Goal: Transaction & Acquisition: Purchase product/service

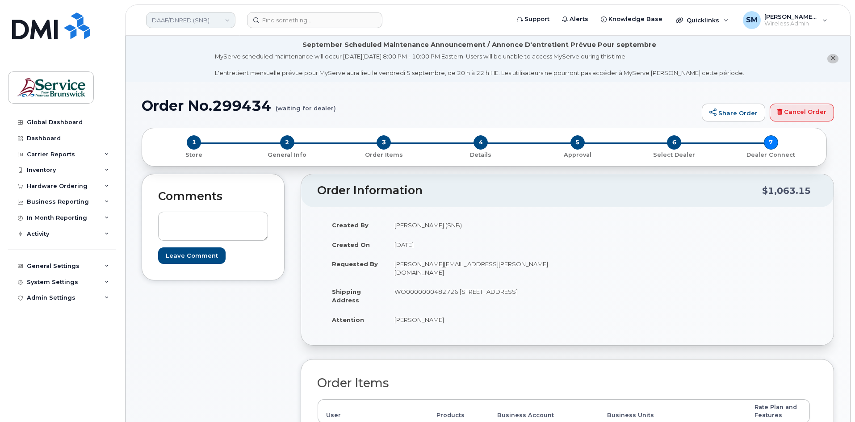
click at [188, 21] on link "DAAF/DNRED (SNB)" at bounding box center [190, 20] width 89 height 16
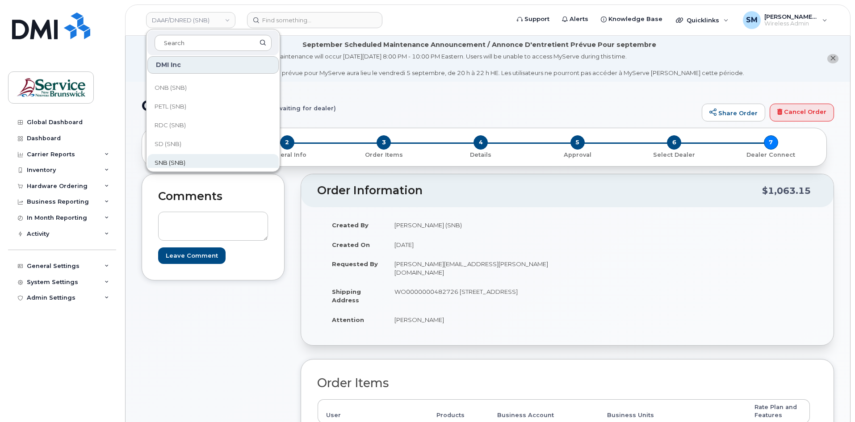
scroll to position [226, 0]
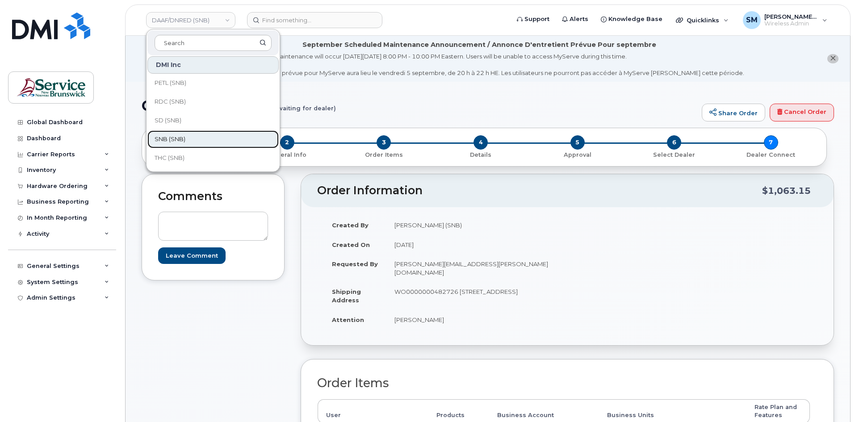
click at [187, 136] on link "SNB (SNB)" at bounding box center [212, 139] width 131 height 18
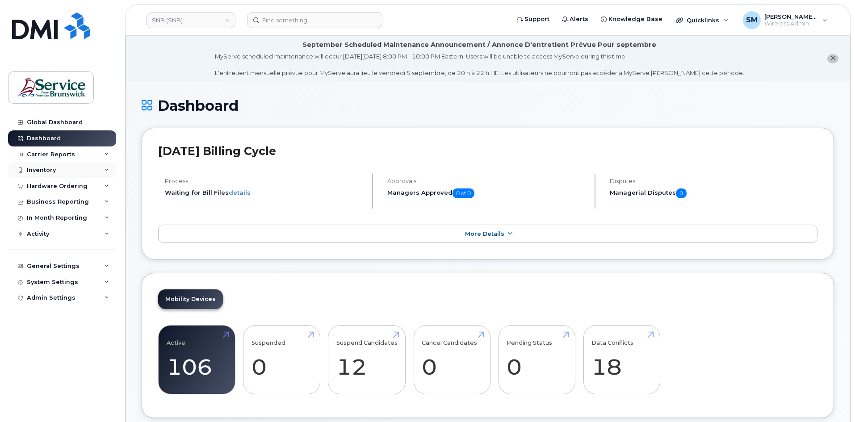
click at [58, 170] on div "Inventory" at bounding box center [62, 170] width 108 height 16
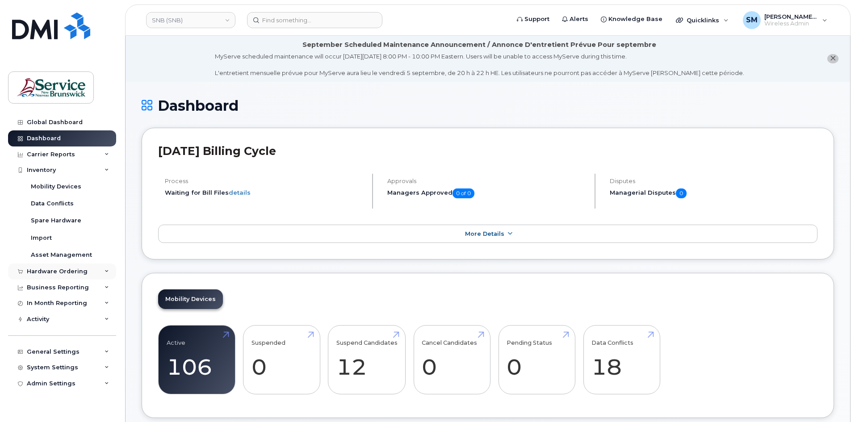
click at [62, 272] on div "Hardware Ordering" at bounding box center [57, 271] width 61 height 7
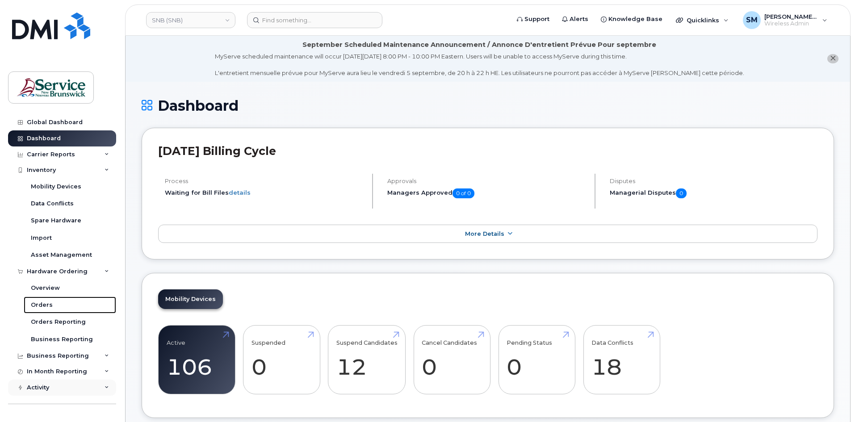
click at [41, 305] on div "Orders" at bounding box center [42, 305] width 22 height 8
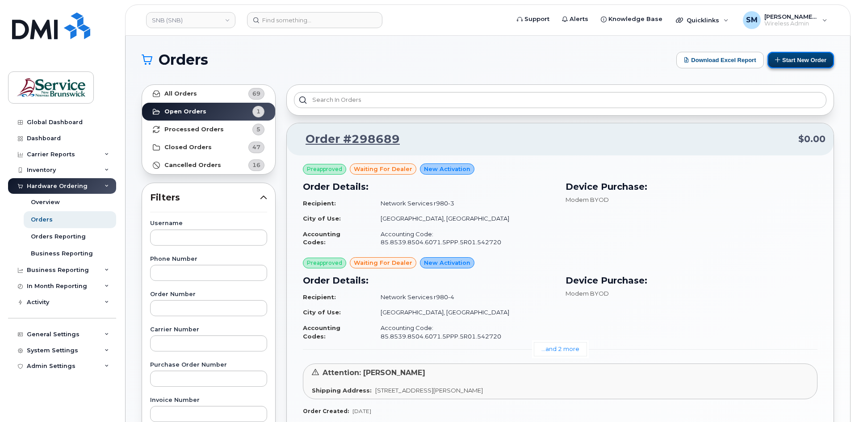
click at [785, 58] on button "Start New Order" at bounding box center [800, 60] width 67 height 17
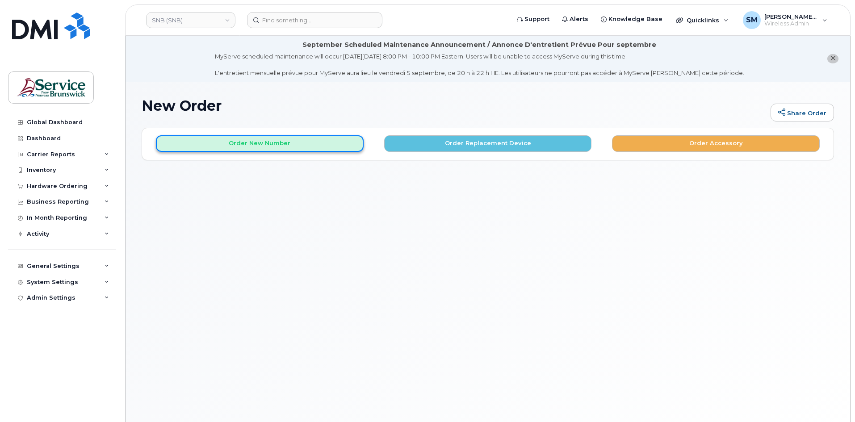
click at [232, 142] on button "Order New Number" at bounding box center [260, 143] width 208 height 17
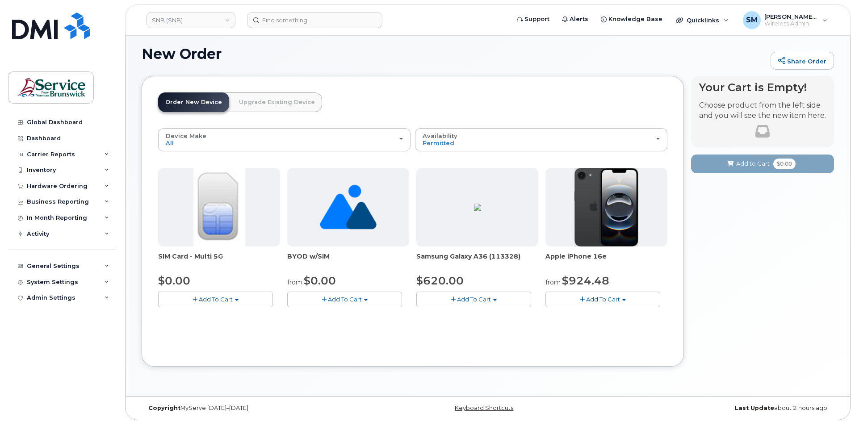
scroll to position [54, 0]
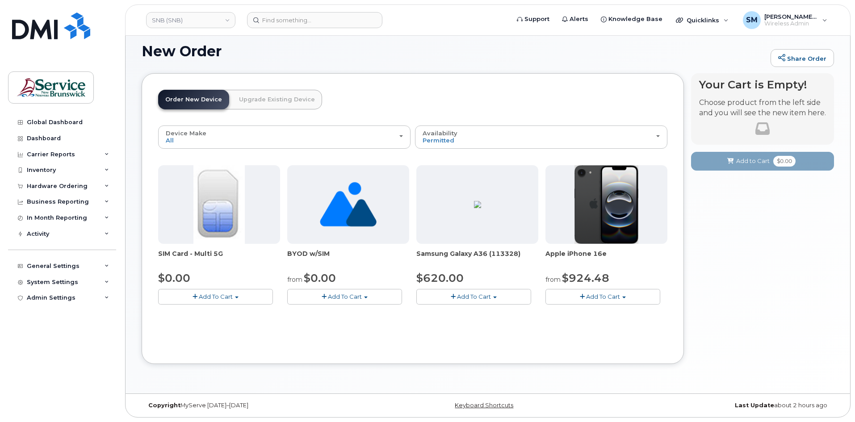
click at [496, 302] on button "Add To Cart" at bounding box center [473, 297] width 115 height 16
click at [484, 330] on link "$620.00 - 30-day activation (128GB model)" at bounding box center [491, 324] width 146 height 11
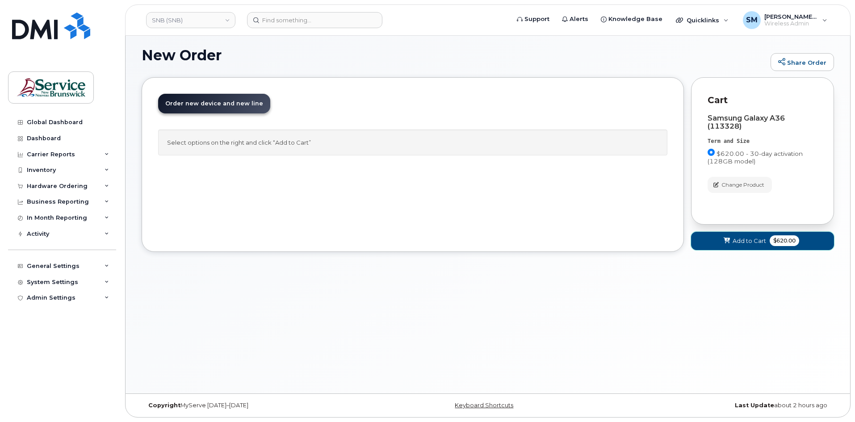
click at [757, 245] on span "Add to Cart" at bounding box center [748, 241] width 33 height 8
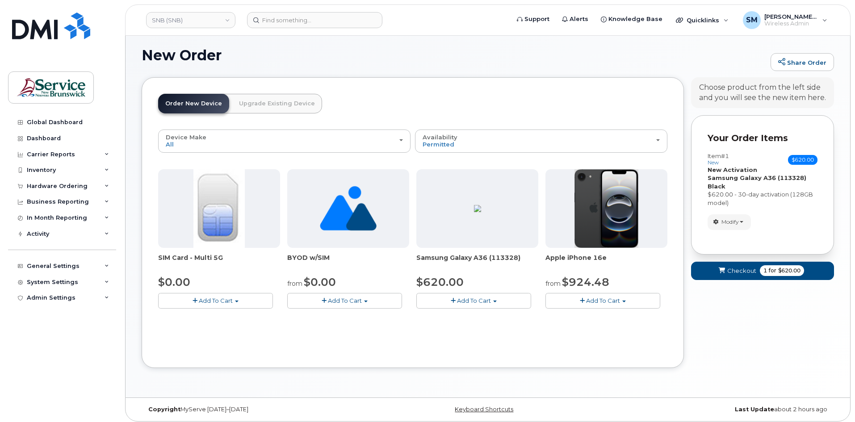
click at [492, 300] on button "Add To Cart" at bounding box center [473, 301] width 115 height 16
click at [470, 330] on link "$620.00 - 30-day activation (128GB model)" at bounding box center [491, 328] width 146 height 11
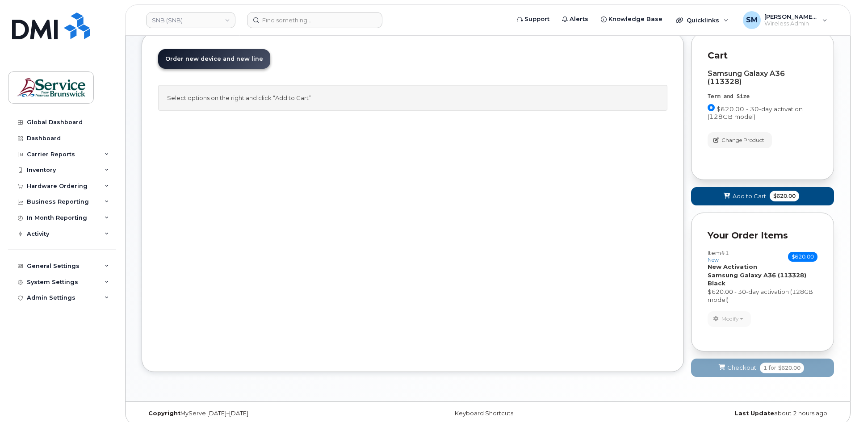
scroll to position [103, 0]
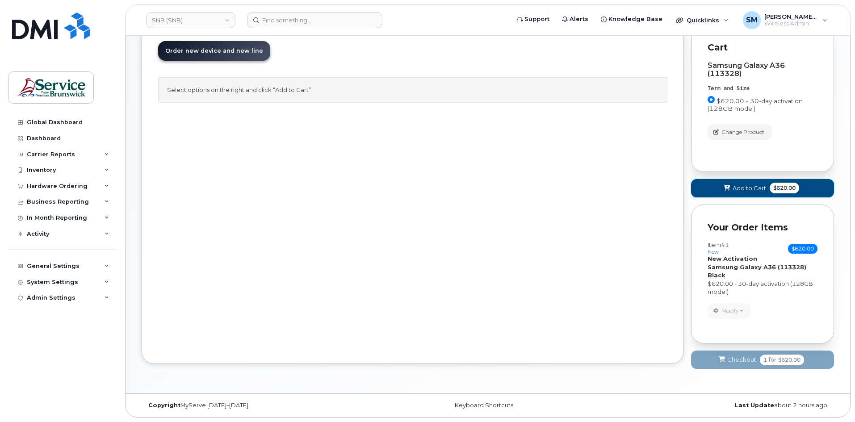
click at [748, 188] on span "Add to Cart" at bounding box center [748, 188] width 33 height 8
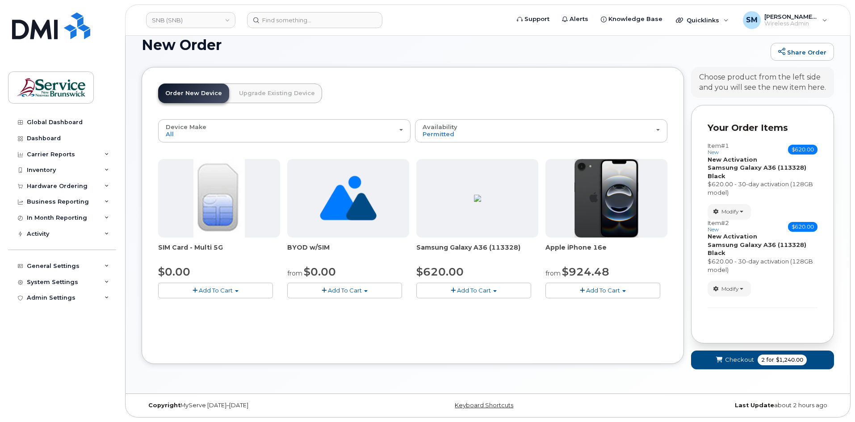
click at [500, 295] on button "Add To Cart" at bounding box center [473, 291] width 115 height 16
click at [493, 321] on link "$620.00 - 30-day activation (128GB model)" at bounding box center [491, 318] width 146 height 11
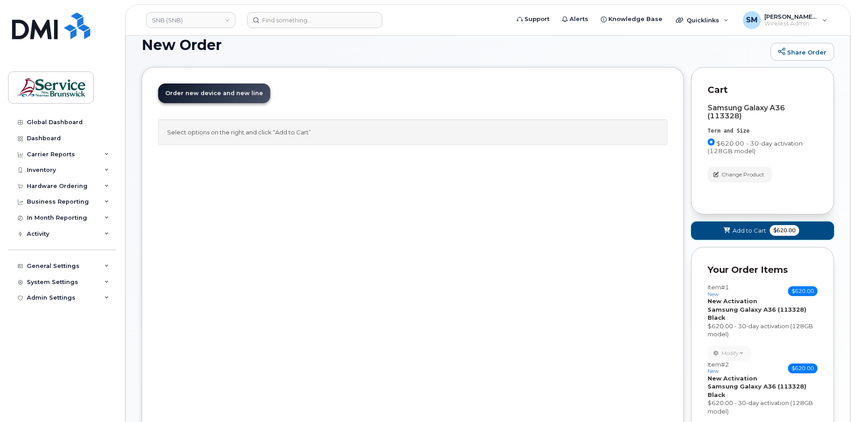
click at [732, 233] on span "Add to Cart" at bounding box center [748, 230] width 33 height 8
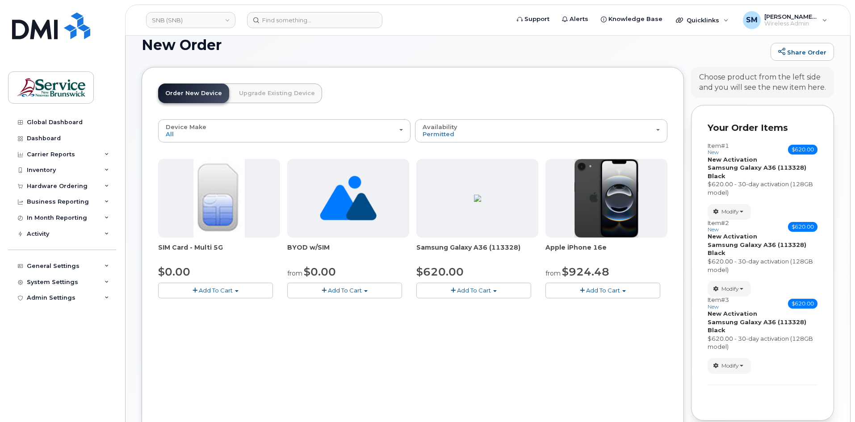
drag, startPoint x: 485, startPoint y: 292, endPoint x: 492, endPoint y: 292, distance: 7.6
click at [484, 292] on span "Add To Cart" at bounding box center [474, 290] width 34 height 7
click at [494, 321] on link "$620.00 - 30-day activation (128GB model)" at bounding box center [491, 318] width 146 height 11
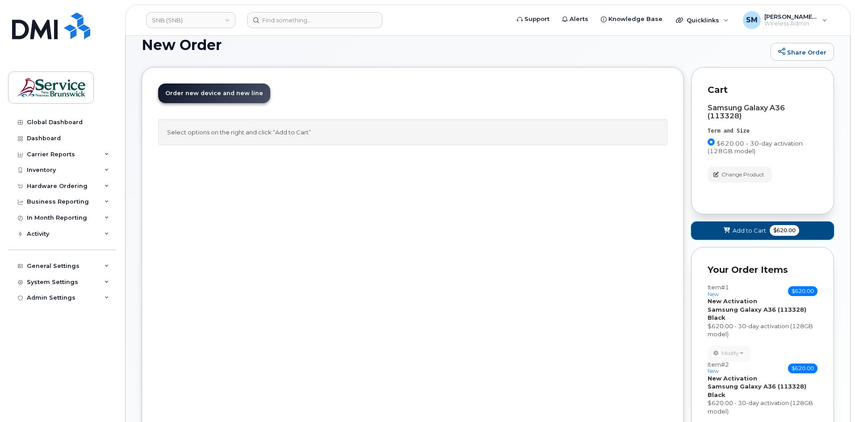
click at [751, 233] on span "Add to Cart" at bounding box center [748, 230] width 33 height 8
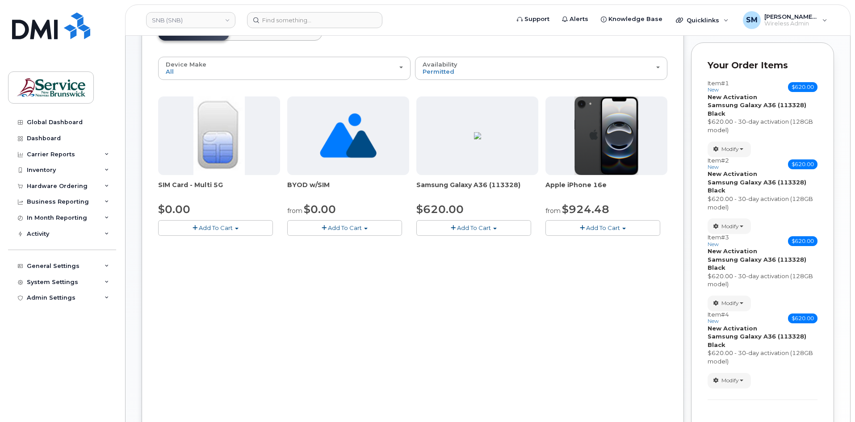
scroll to position [215, 0]
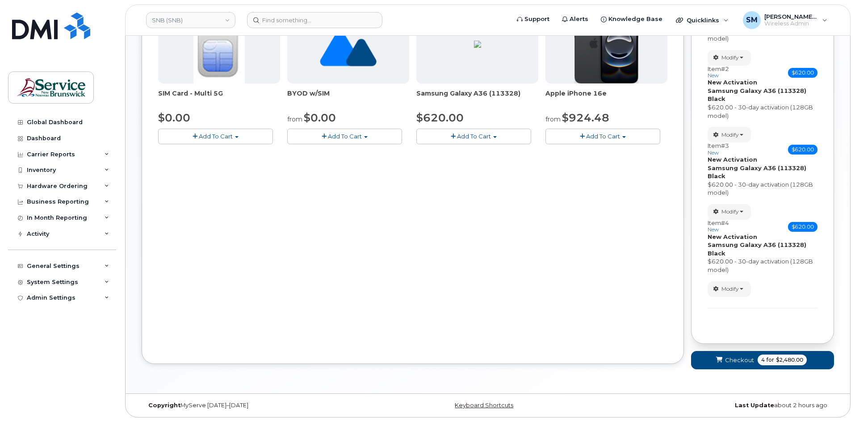
click at [468, 141] on button "Add To Cart" at bounding box center [473, 137] width 115 height 16
click at [467, 164] on link "$620.00 - 30-day activation (128GB model)" at bounding box center [491, 164] width 146 height 11
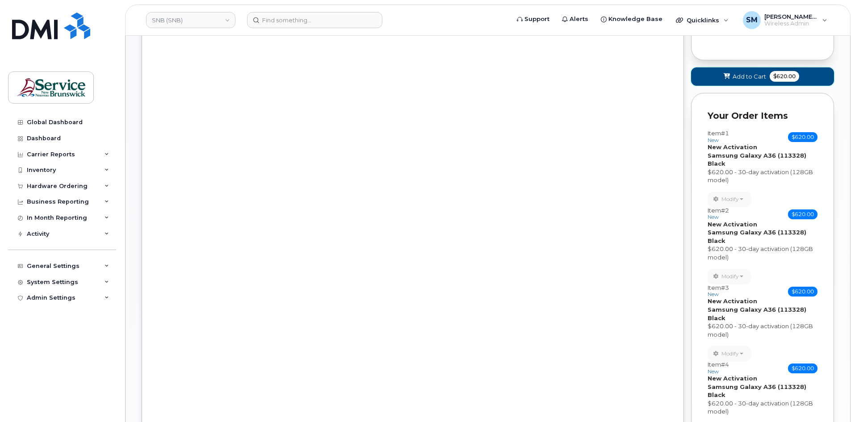
click at [731, 77] on button "Add to Cart $620.00" at bounding box center [762, 76] width 143 height 18
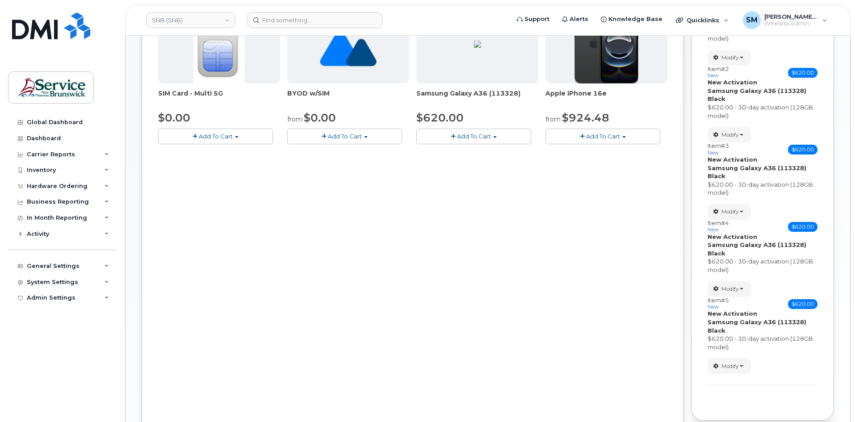
click at [476, 127] on div "Samsung Galaxy A36 (113328) $620.00 Add To Cart Model Black 128 GB is available…" at bounding box center [477, 74] width 122 height 139
click at [476, 134] on span "Add To Cart" at bounding box center [474, 136] width 34 height 7
click at [482, 167] on link "$620.00 - 30-day activation (128GB model)" at bounding box center [491, 164] width 146 height 11
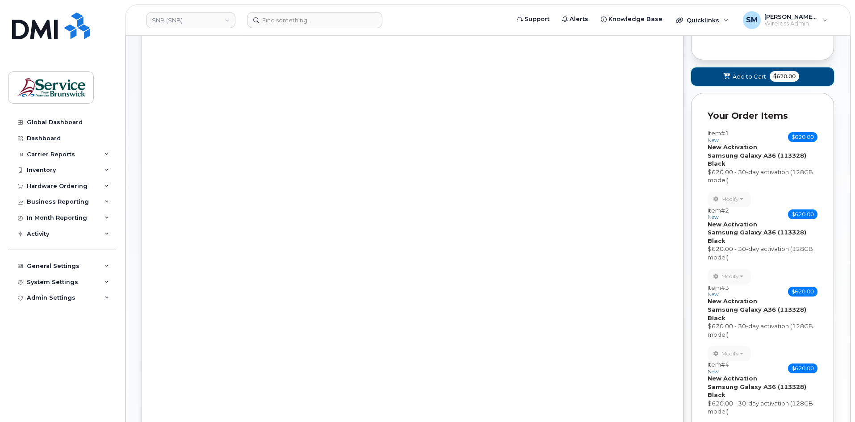
click at [754, 75] on span "Add to Cart" at bounding box center [748, 76] width 33 height 8
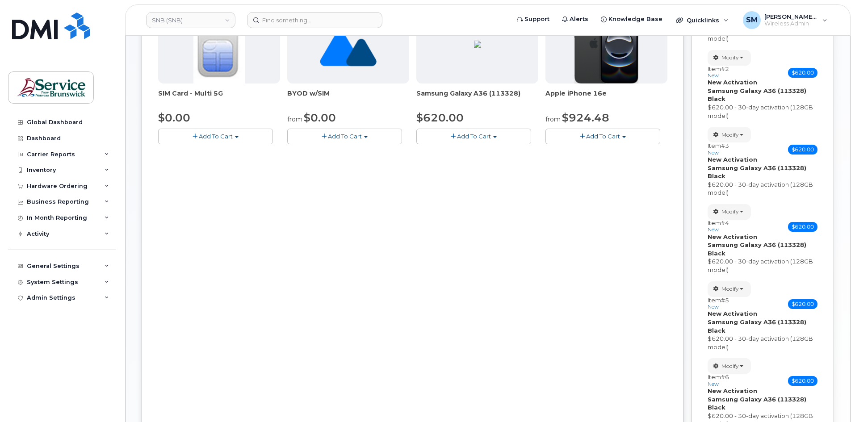
click at [496, 134] on button "Add To Cart" at bounding box center [473, 137] width 115 height 16
click at [478, 165] on link "$620.00 - 30-day activation (128GB model)" at bounding box center [491, 164] width 146 height 11
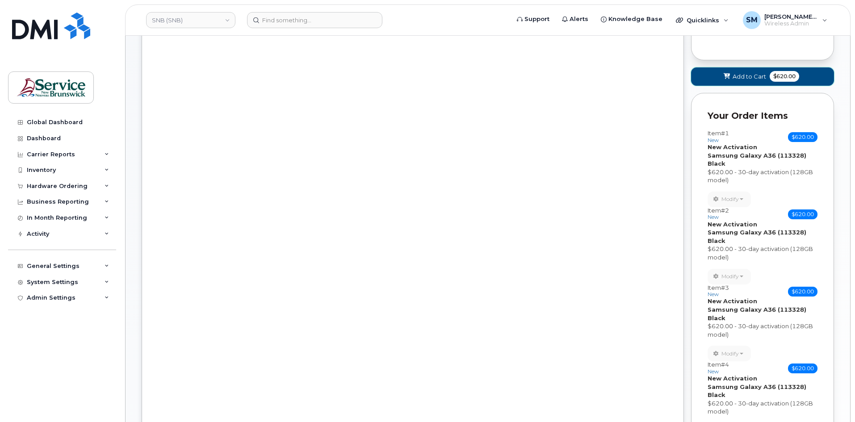
click at [728, 78] on icon at bounding box center [726, 77] width 6 height 6
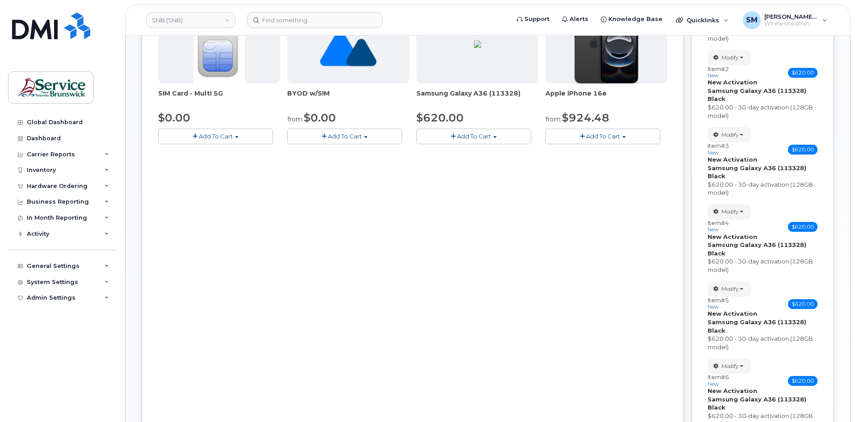
click at [521, 137] on button "Add To Cart" at bounding box center [473, 137] width 115 height 16
click at [504, 163] on link "$620.00 - 30-day activation (128GB model)" at bounding box center [491, 164] width 146 height 11
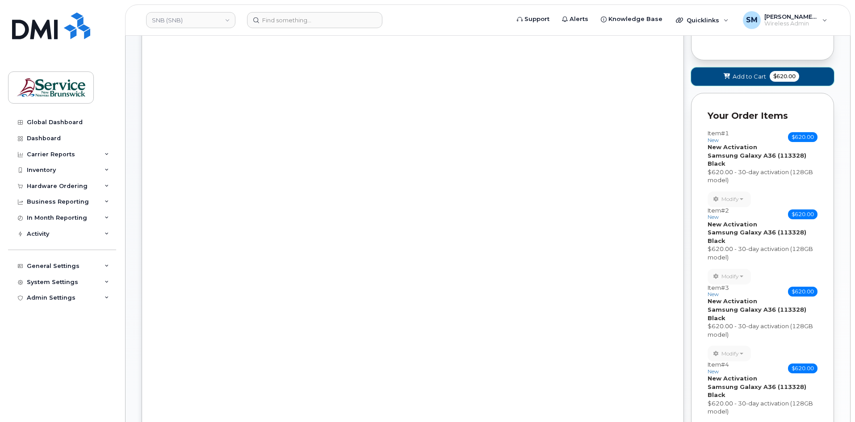
click at [729, 80] on span at bounding box center [727, 76] width 8 height 8
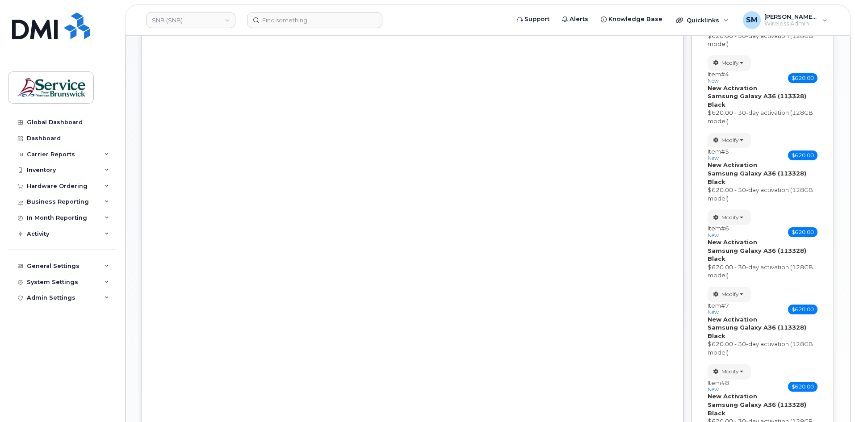
scroll to position [211, 0]
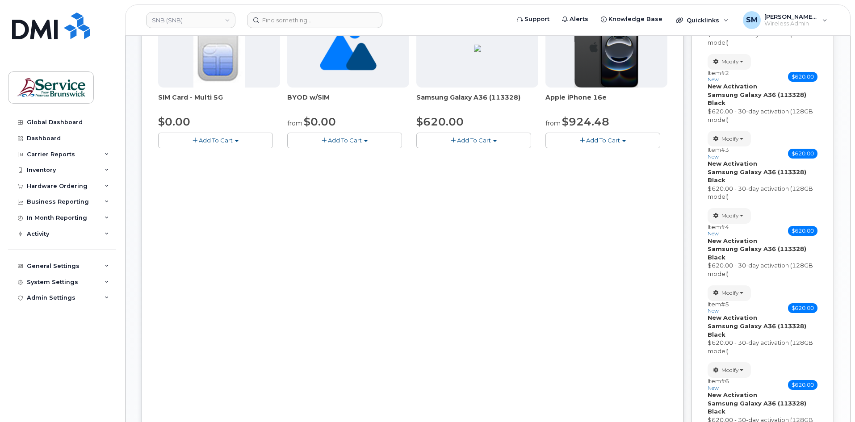
click at [486, 136] on button "Add To Cart" at bounding box center [473, 141] width 115 height 16
click at [480, 169] on link "$620.00 - 30-day activation (128GB model)" at bounding box center [491, 168] width 146 height 11
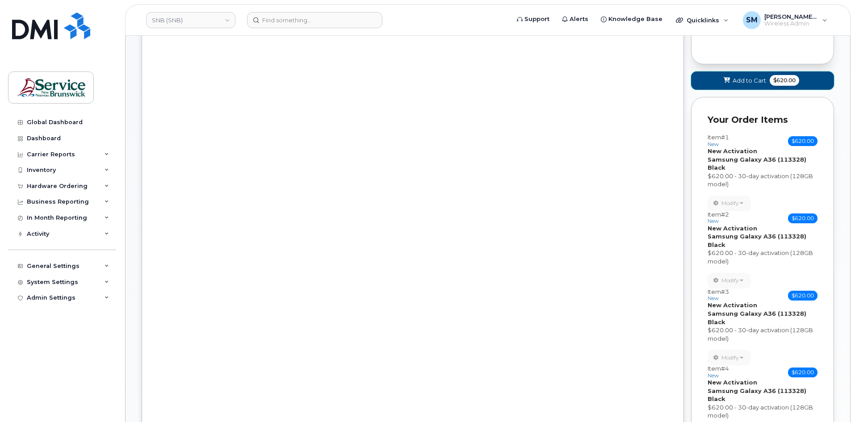
click at [760, 80] on span "Add to Cart" at bounding box center [748, 80] width 33 height 8
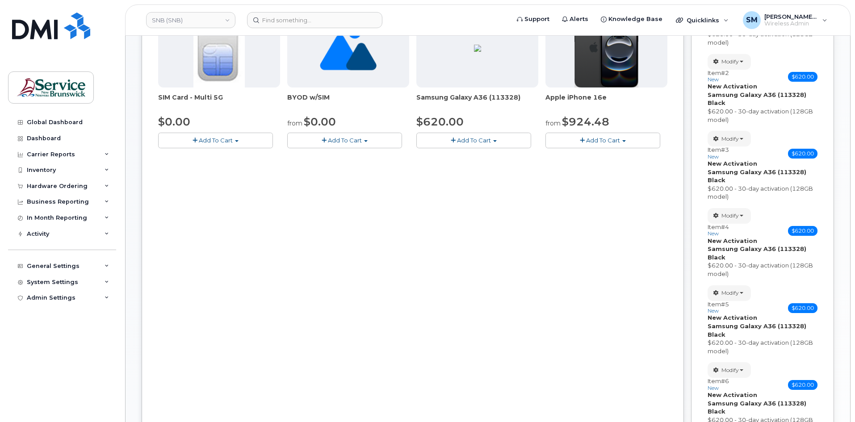
click at [496, 140] on span "button" at bounding box center [495, 141] width 4 height 2
click at [486, 169] on link "$620.00 - 30-day activation (128GB model)" at bounding box center [491, 168] width 146 height 11
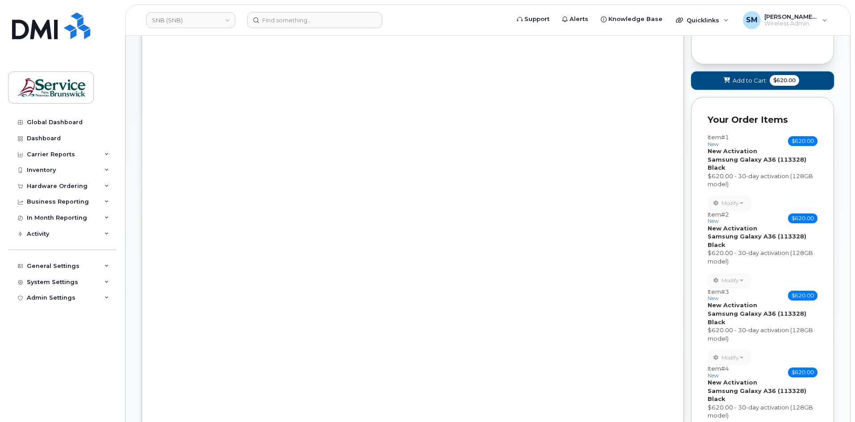
click at [728, 82] on icon at bounding box center [726, 81] width 6 height 6
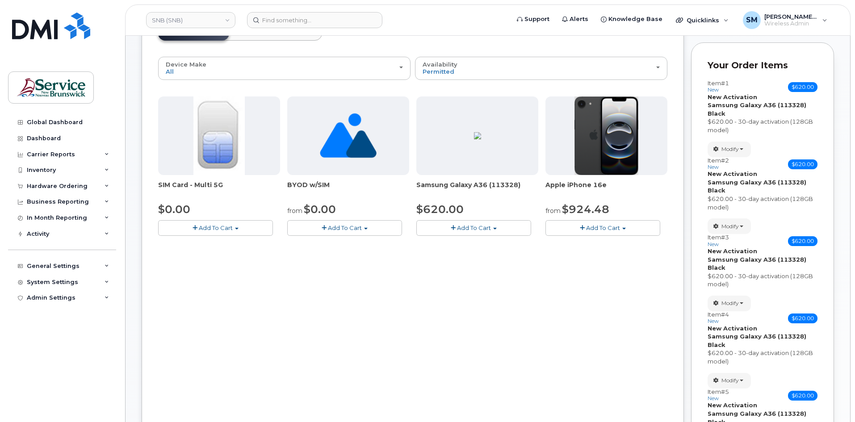
scroll to position [121, 0]
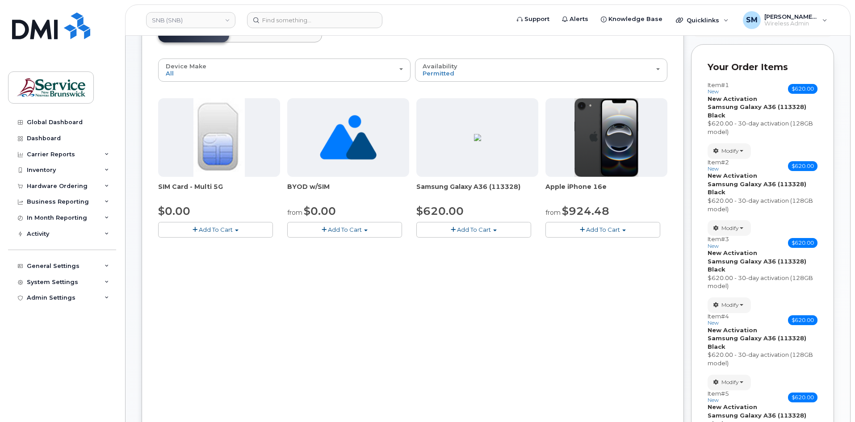
click at [597, 234] on button "Add To Cart" at bounding box center [602, 230] width 115 height 16
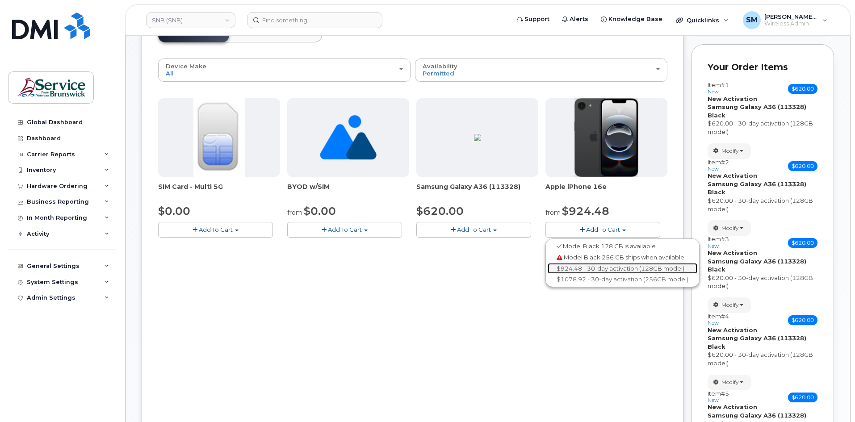
click at [585, 268] on link "$924.48 - 30-day activation (128GB model)" at bounding box center [622, 268] width 150 height 11
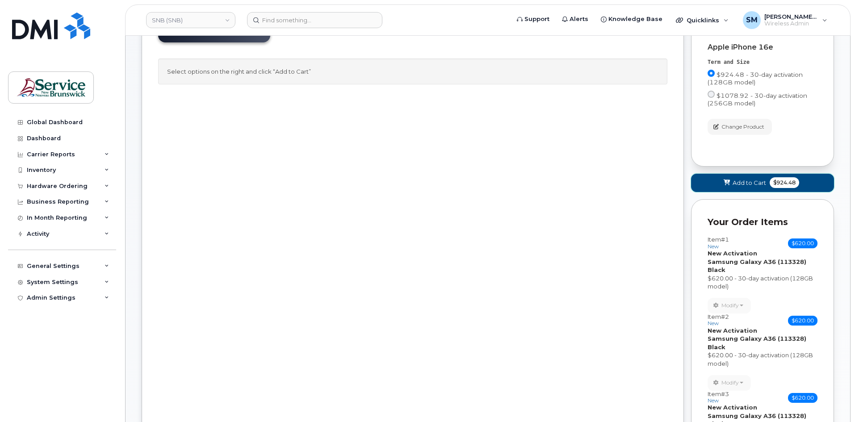
click at [744, 182] on span "Add to Cart" at bounding box center [748, 183] width 33 height 8
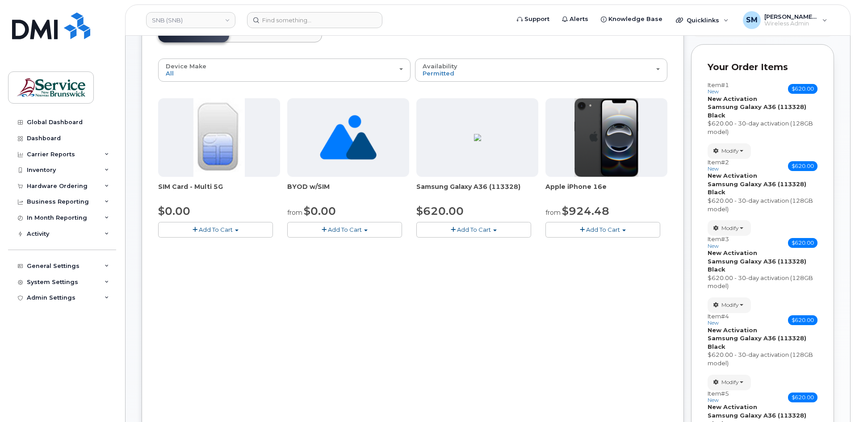
click at [602, 230] on span "Add To Cart" at bounding box center [603, 229] width 34 height 7
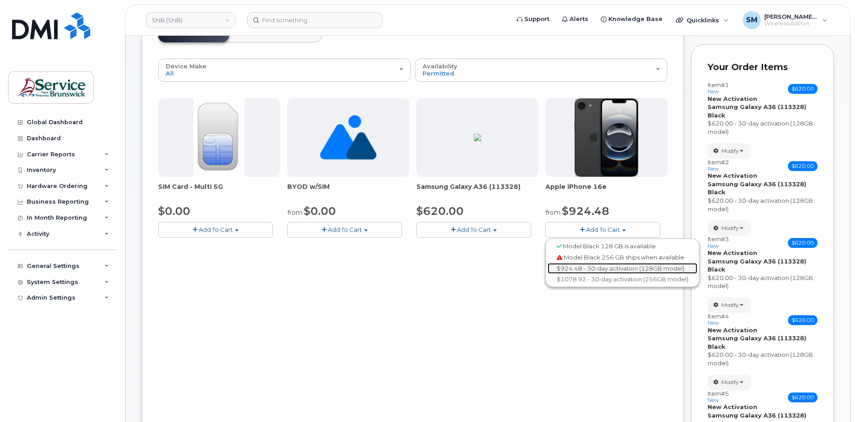
click at [591, 269] on link "$924.48 - 30-day activation (128GB model)" at bounding box center [622, 268] width 150 height 11
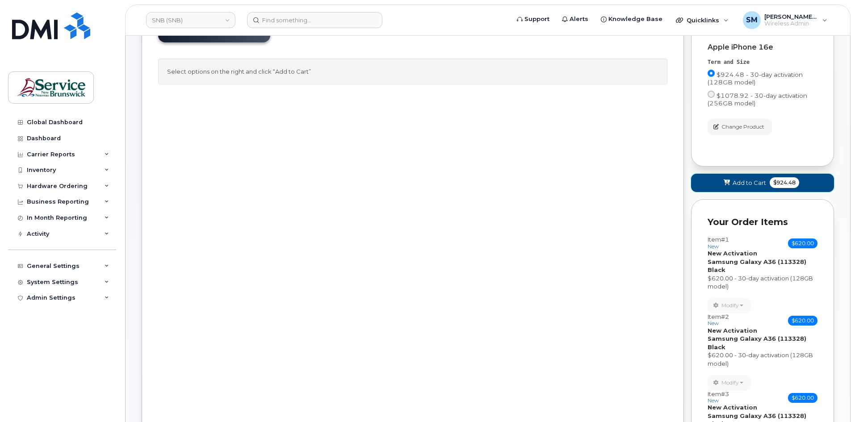
click at [737, 180] on span "Add to Cart" at bounding box center [748, 183] width 33 height 8
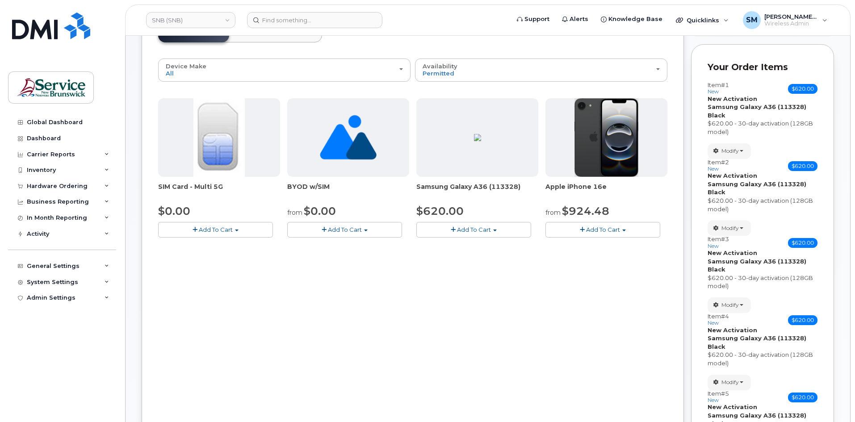
click at [604, 233] on span "Add To Cart" at bounding box center [603, 229] width 34 height 7
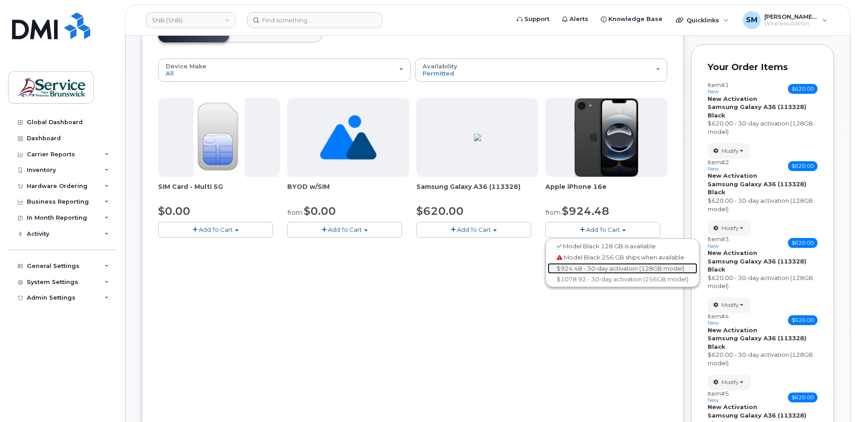
click at [599, 268] on link "$924.48 - 30-day activation (128GB model)" at bounding box center [622, 268] width 150 height 11
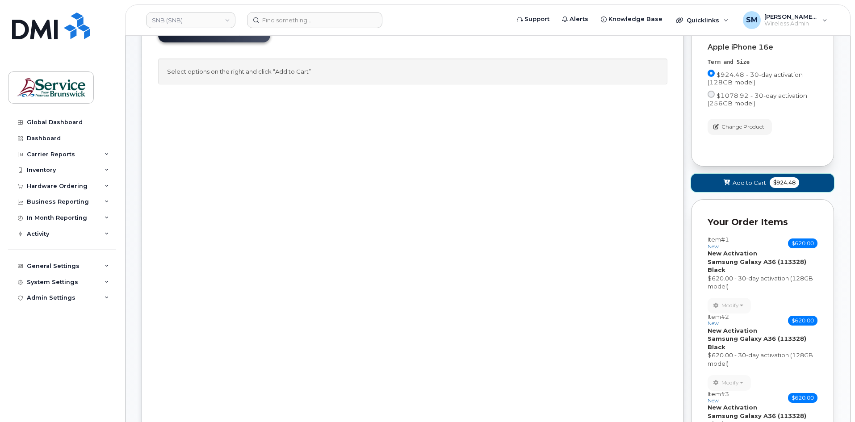
click at [753, 183] on span "Add to Cart" at bounding box center [748, 183] width 33 height 8
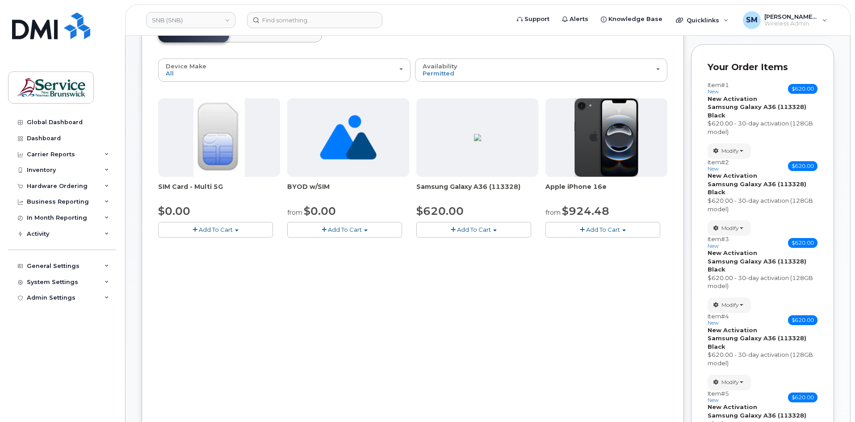
click at [594, 232] on span "Add To Cart" at bounding box center [603, 229] width 34 height 7
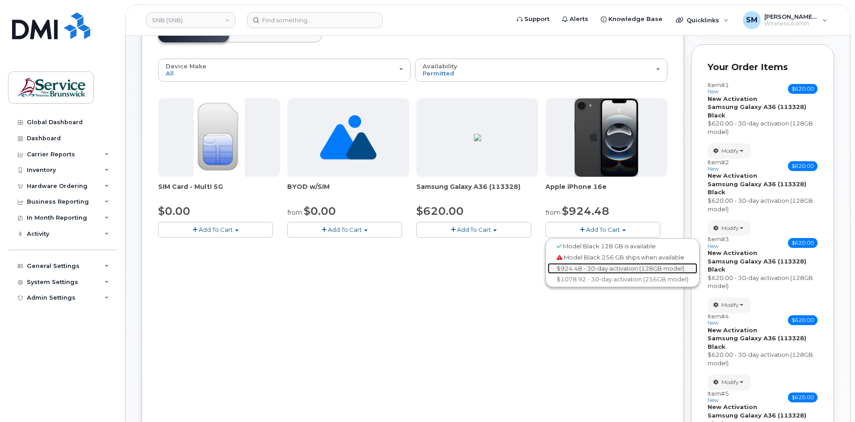
click at [575, 267] on link "$924.48 - 30-day activation (128GB model)" at bounding box center [622, 268] width 150 height 11
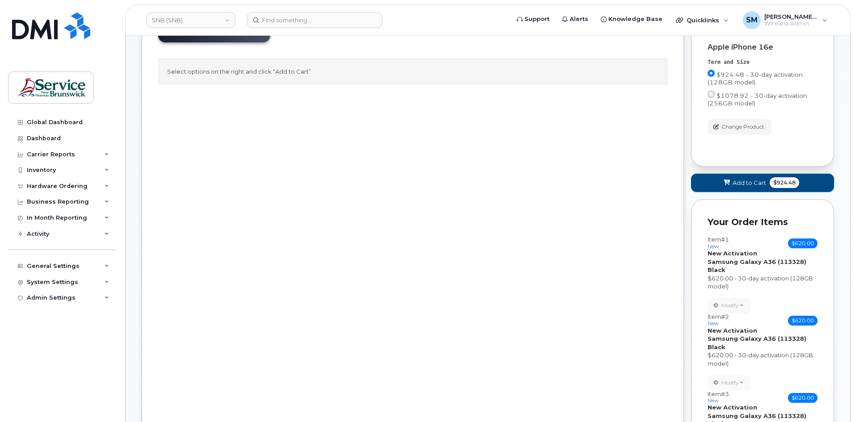
click at [751, 182] on span "Add to Cart" at bounding box center [748, 183] width 33 height 8
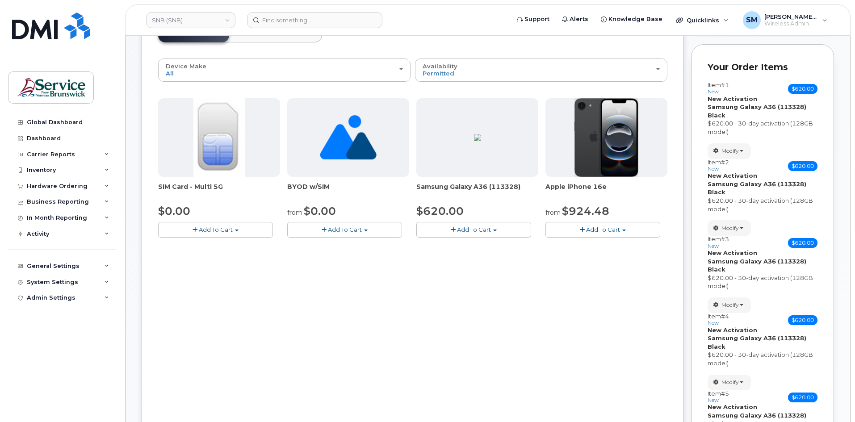
click at [570, 225] on button "Add To Cart" at bounding box center [602, 230] width 115 height 16
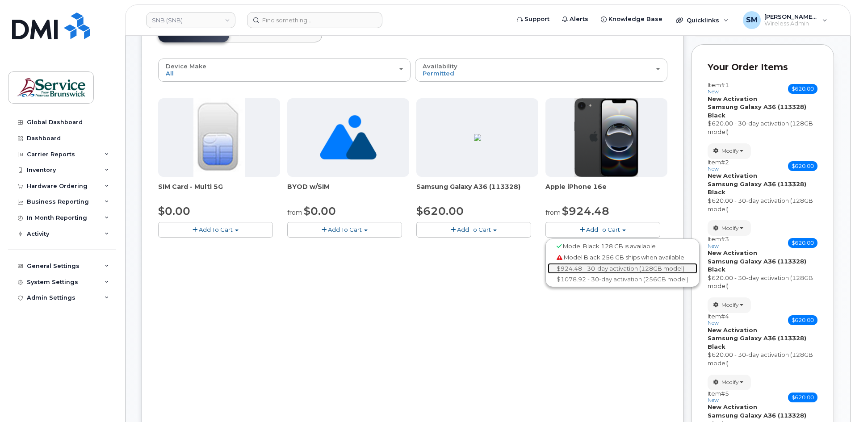
click at [599, 264] on link "$924.48 - 30-day activation (128GB model)" at bounding box center [622, 268] width 150 height 11
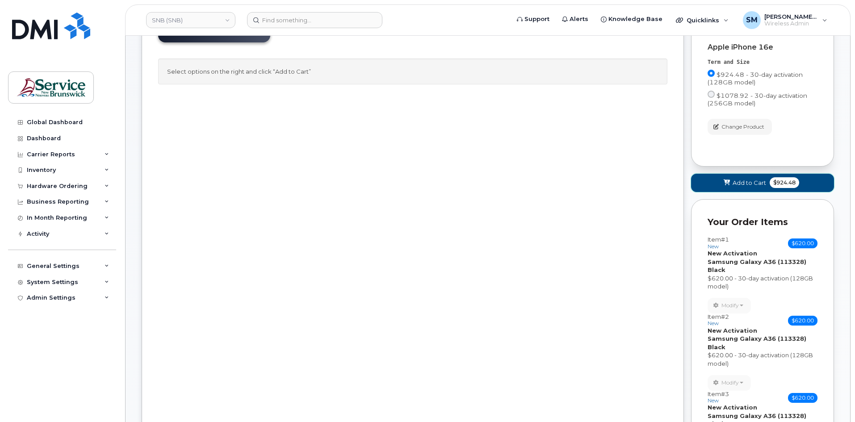
drag, startPoint x: 723, startPoint y: 184, endPoint x: 687, endPoint y: 205, distance: 41.7
click at [723, 185] on span at bounding box center [727, 183] width 8 height 8
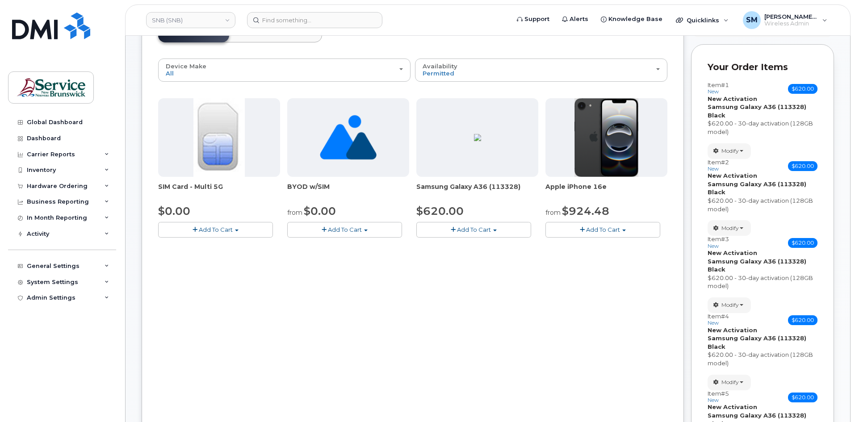
click at [611, 230] on span "Add To Cart" at bounding box center [603, 229] width 34 height 7
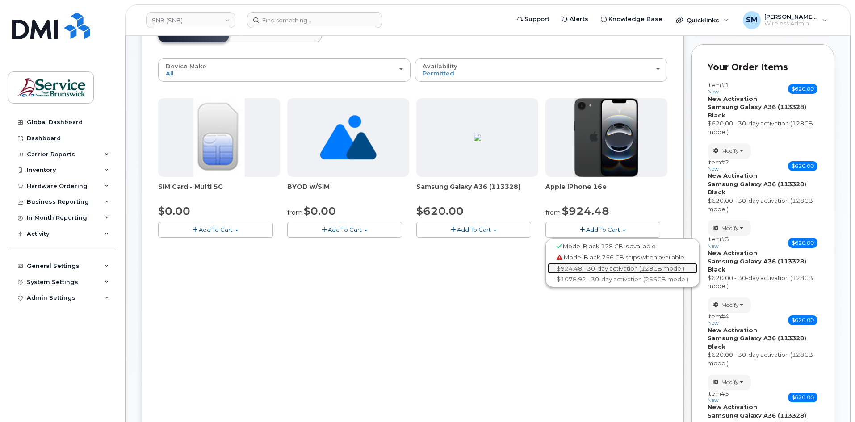
click at [612, 267] on link "$924.48 - 30-day activation (128GB model)" at bounding box center [622, 268] width 150 height 11
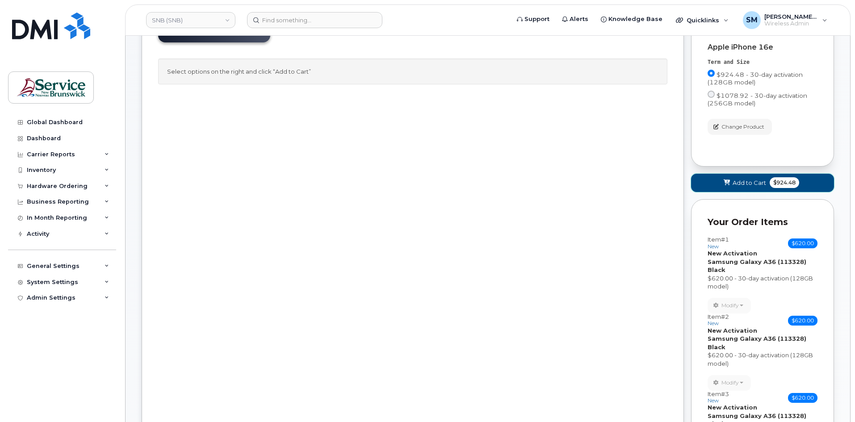
click at [728, 187] on button "Add to Cart $924.48" at bounding box center [762, 183] width 143 height 18
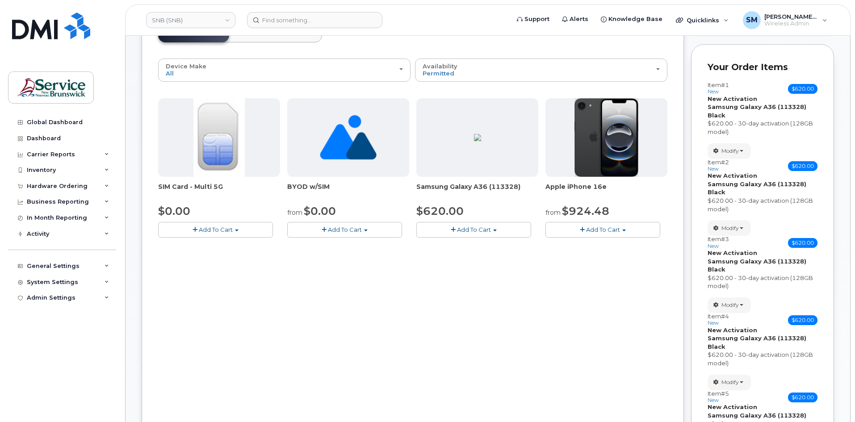
click at [615, 227] on span "Add To Cart" at bounding box center [603, 229] width 34 height 7
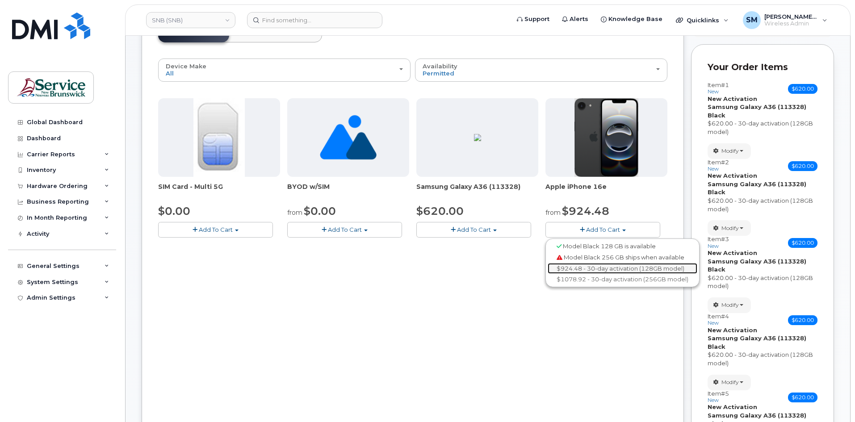
click at [648, 270] on link "$924.48 - 30-day activation (128GB model)" at bounding box center [622, 268] width 150 height 11
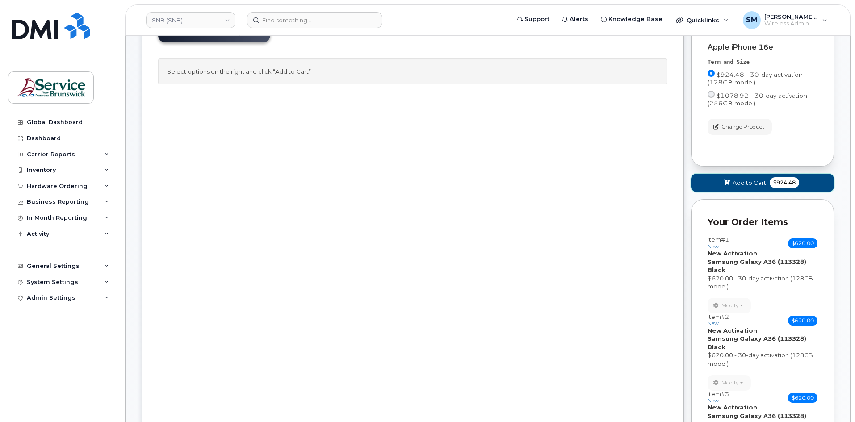
click at [713, 178] on button "Add to Cart $924.48" at bounding box center [762, 183] width 143 height 18
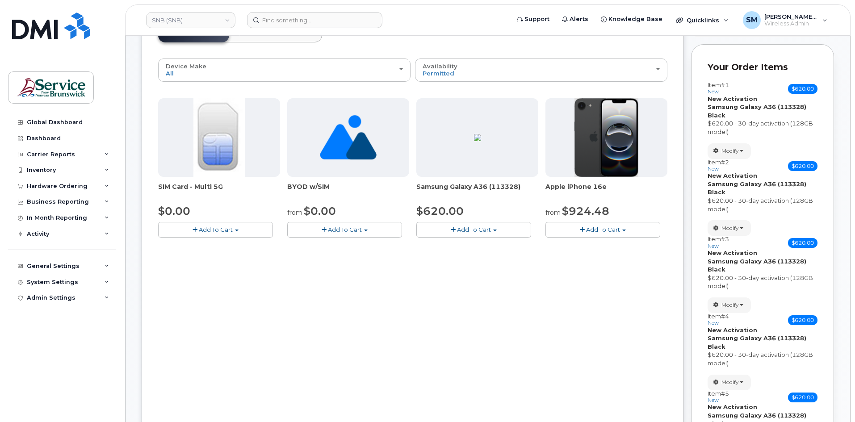
click at [610, 228] on span "Add To Cart" at bounding box center [603, 229] width 34 height 7
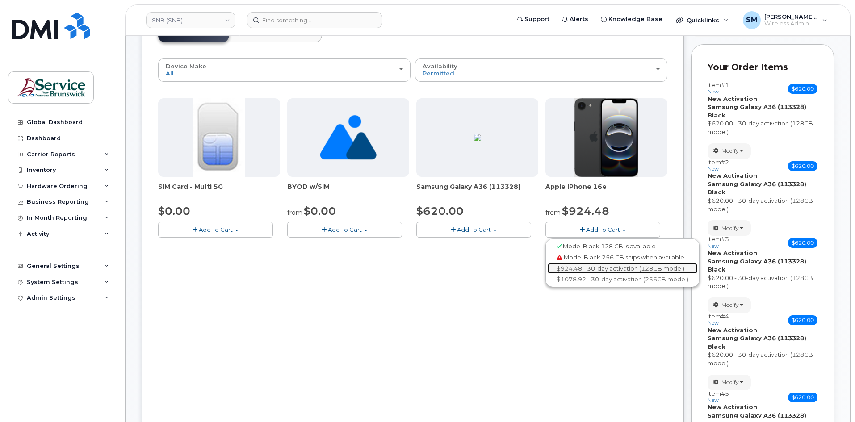
click at [587, 267] on link "$924.48 - 30-day activation (128GB model)" at bounding box center [622, 268] width 150 height 11
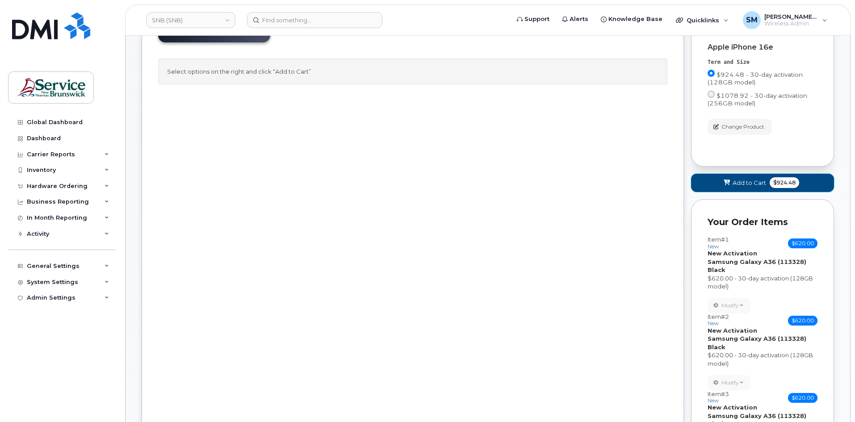
click at [744, 183] on span "Add to Cart" at bounding box center [748, 183] width 33 height 8
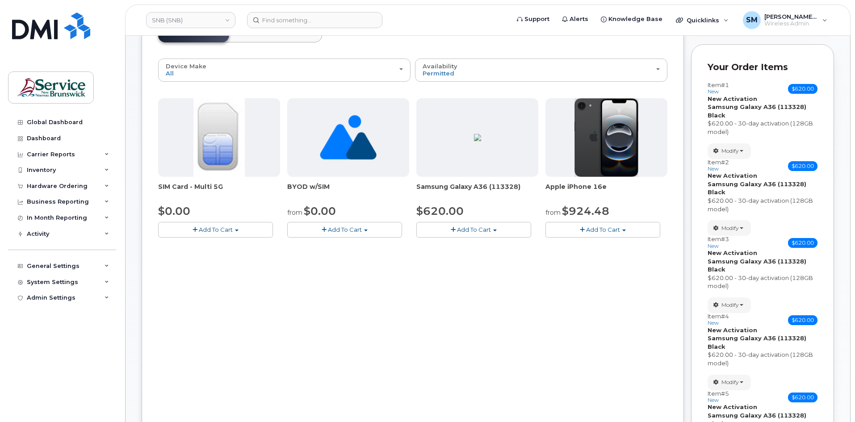
click at [627, 235] on button "Add To Cart" at bounding box center [602, 230] width 115 height 16
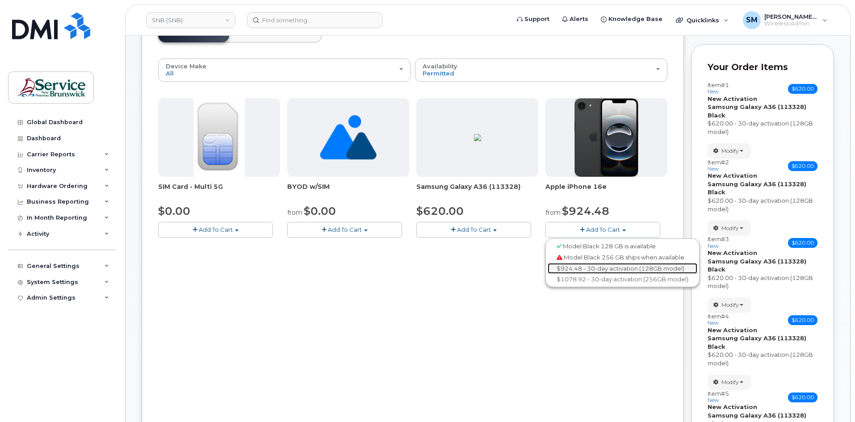
click at [602, 270] on link "$924.48 - 30-day activation (128GB model)" at bounding box center [622, 268] width 150 height 11
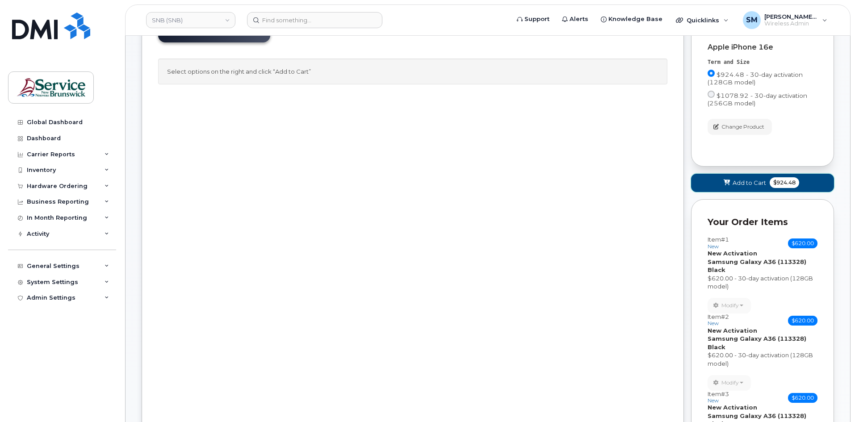
click at [730, 185] on icon at bounding box center [726, 183] width 6 height 6
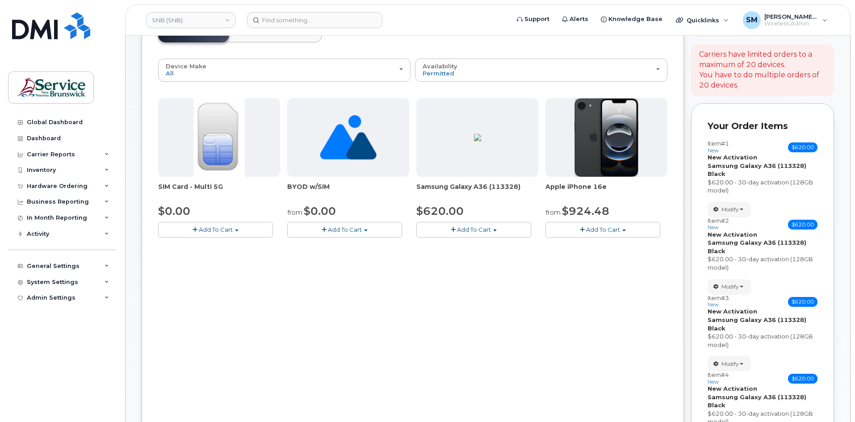
click at [634, 230] on button "Add To Cart" at bounding box center [602, 230] width 115 height 16
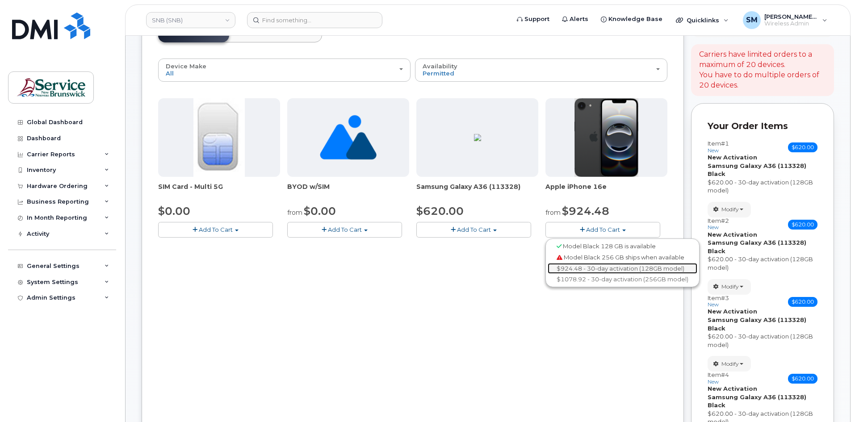
click at [594, 267] on link "$924.48 - 30-day activation (128GB model)" at bounding box center [622, 268] width 150 height 11
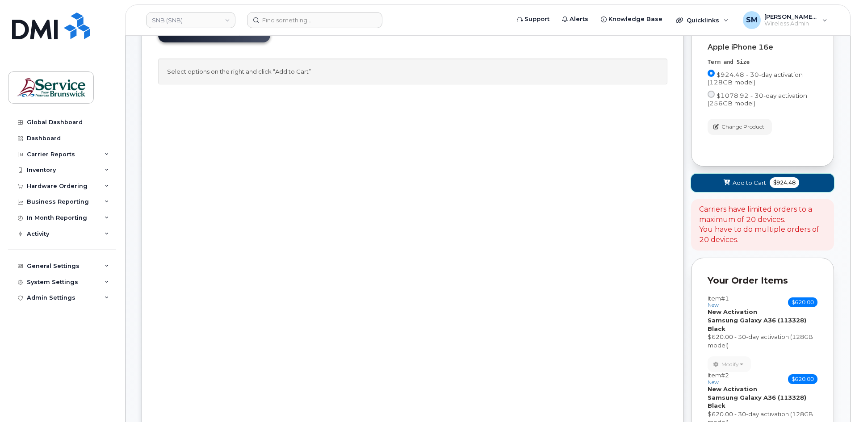
click at [722, 183] on button "Add to Cart $924.48" at bounding box center [762, 183] width 143 height 18
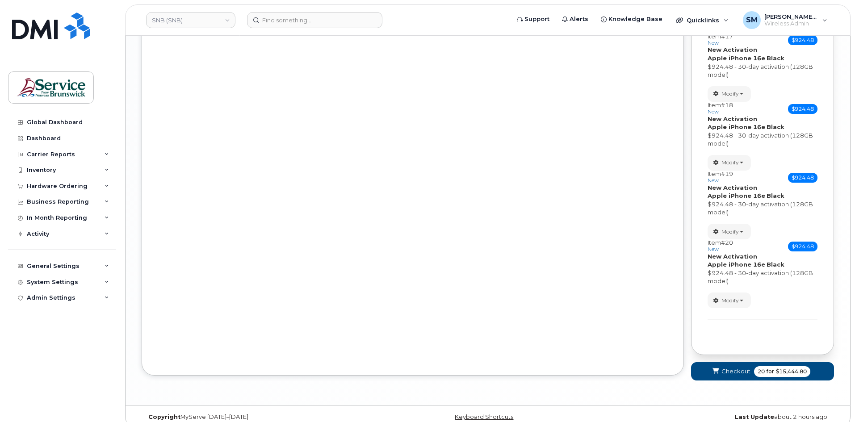
scroll to position [1424, 0]
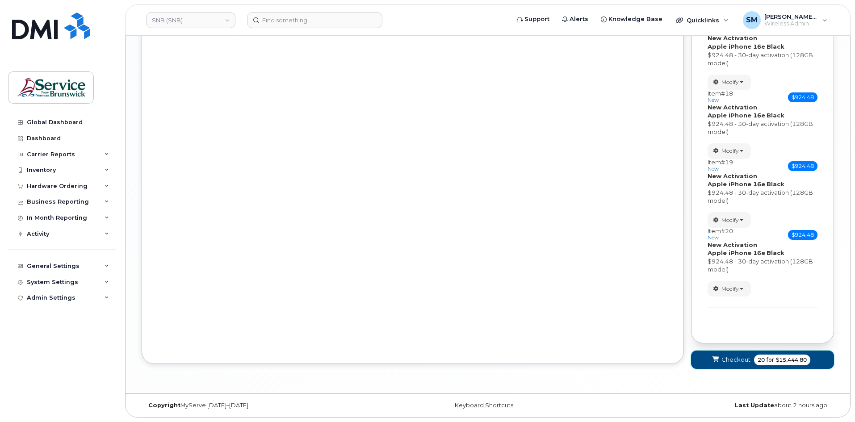
click at [720, 355] on button "Checkout 20 for $15,444.80" at bounding box center [762, 360] width 143 height 18
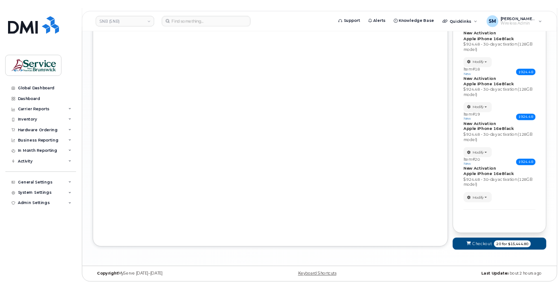
scroll to position [50, 0]
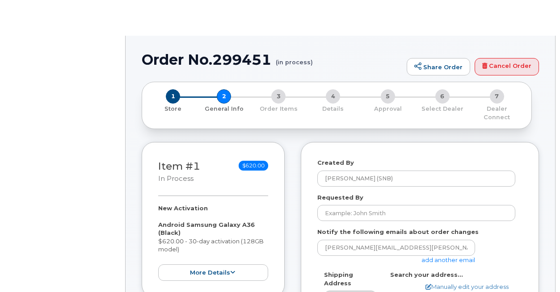
select select
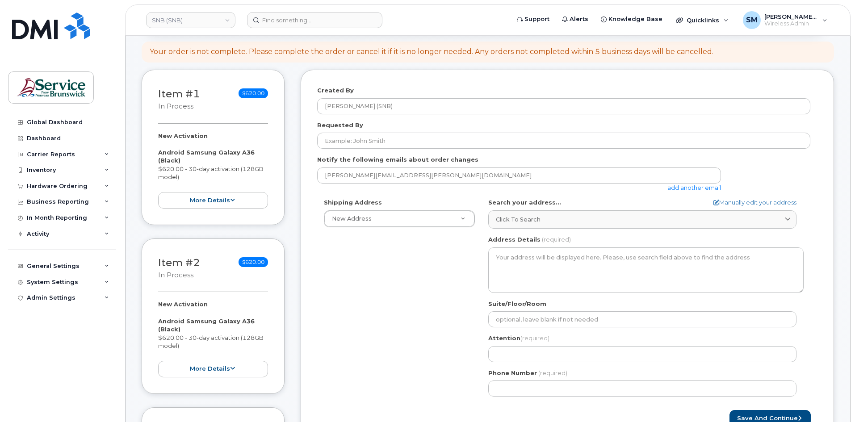
scroll to position [134, 0]
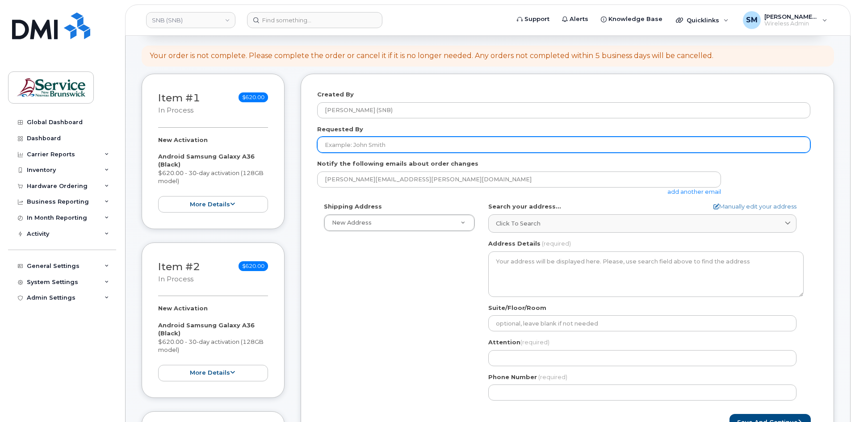
click at [408, 150] on input "Requested By" at bounding box center [563, 145] width 493 height 16
type input "[PERSON_NAME][EMAIL_ADDRESS][PERSON_NAME][DOMAIN_NAME]"
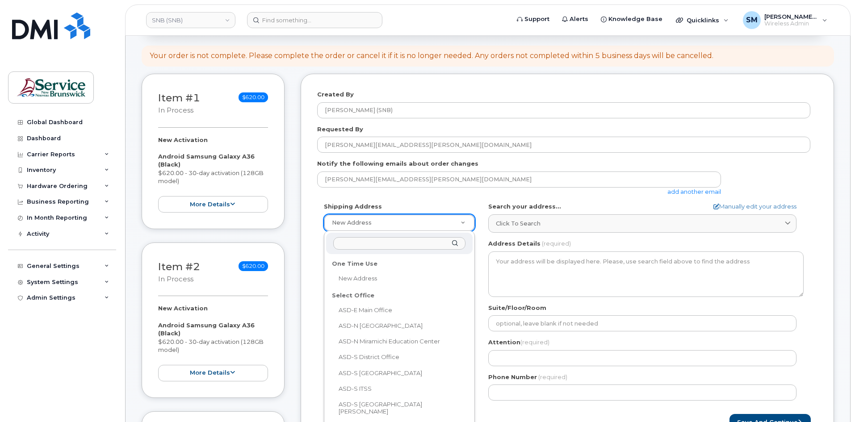
click at [350, 292] on div "Select Office" at bounding box center [399, 295] width 141 height 14
select select
type textarea "200-1077 St George Blvd Moncton New Brunswick E1E 4C9"
type input "Melissa McEachern"
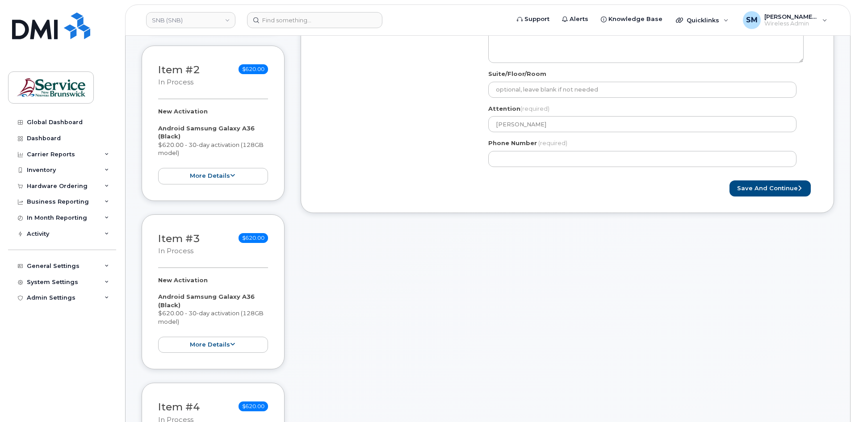
scroll to position [357, 0]
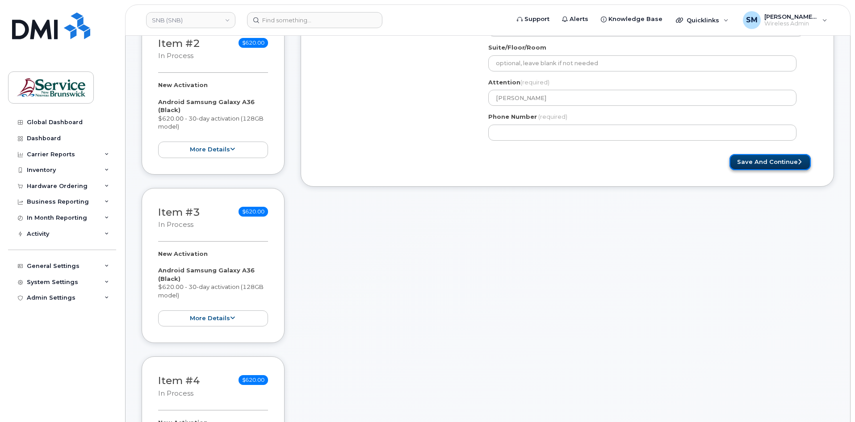
click at [559, 161] on button "Save and Continue" at bounding box center [769, 162] width 81 height 17
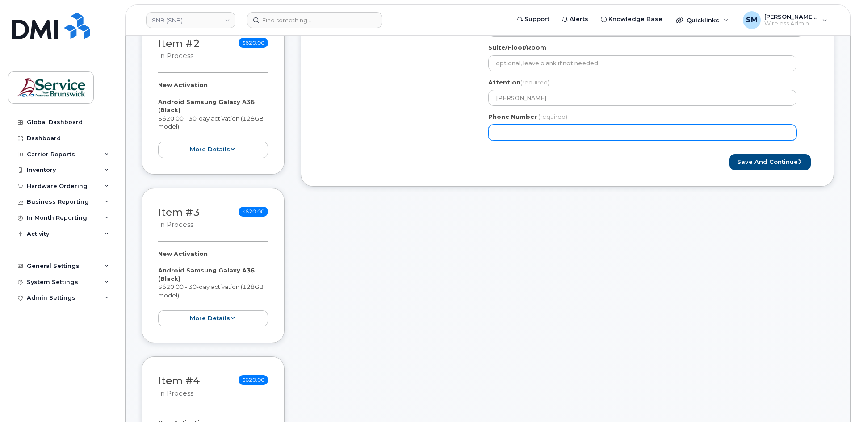
select select
type input "506639633"
select select
type input "5066396338"
click at [559, 154] on button "Save and Continue" at bounding box center [769, 162] width 81 height 17
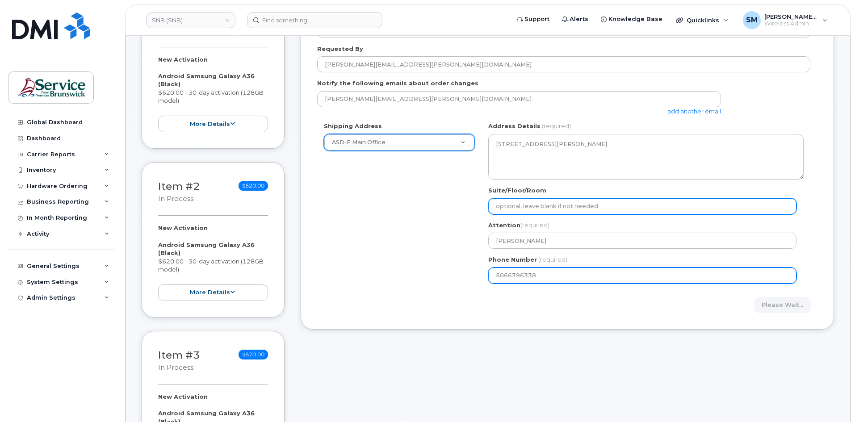
scroll to position [179, 0]
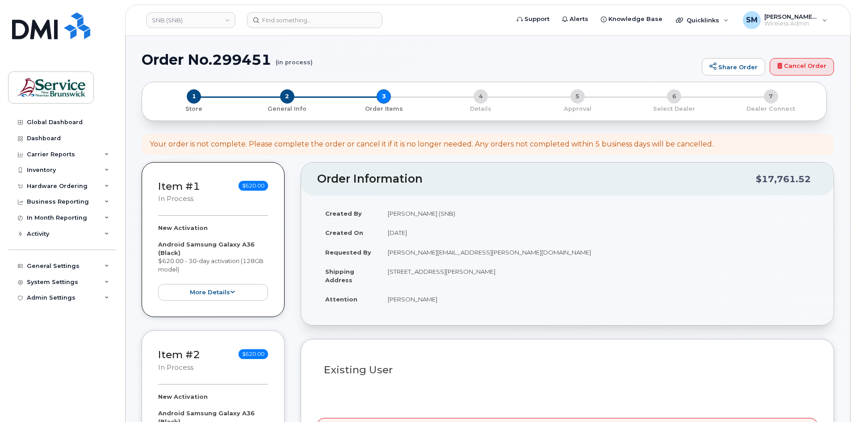
select select
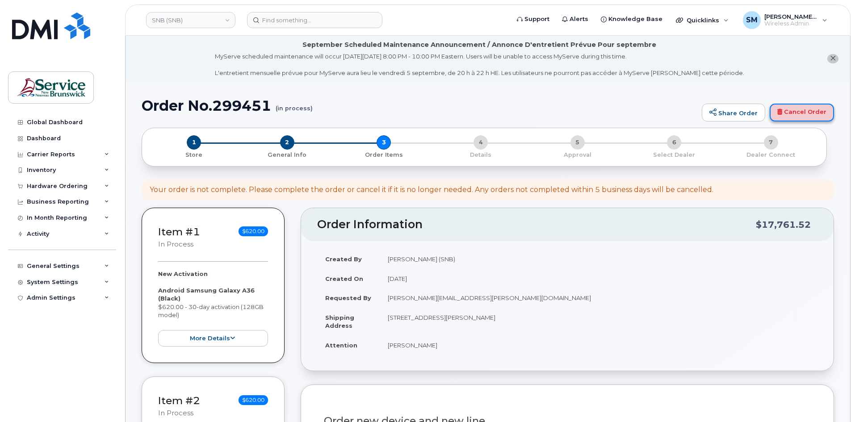
click at [779, 111] on link "Cancel Order" at bounding box center [801, 113] width 64 height 18
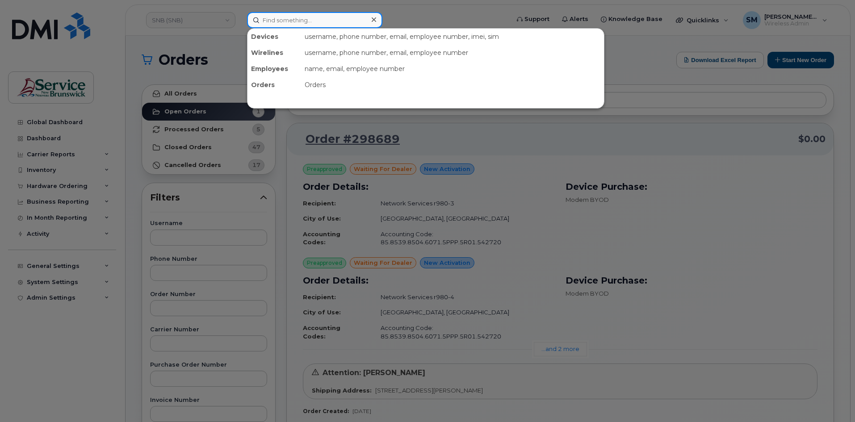
click at [285, 16] on input at bounding box center [314, 20] width 135 height 16
paste input "296648"
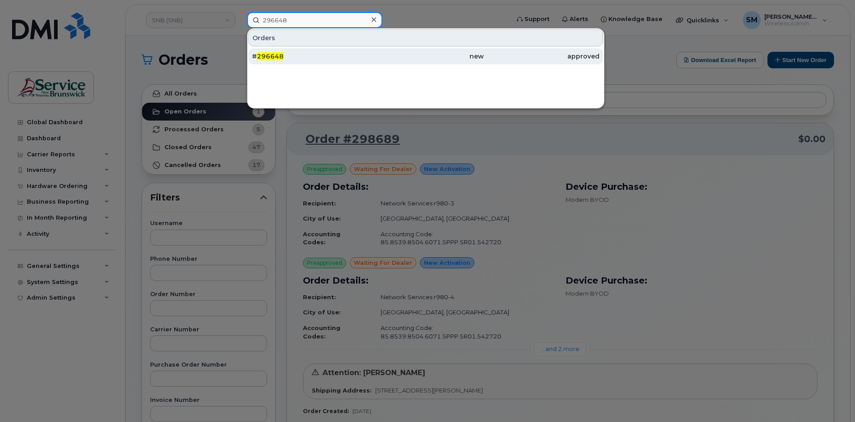
type input "296648"
click at [484, 52] on div "new" at bounding box center [542, 56] width 116 height 16
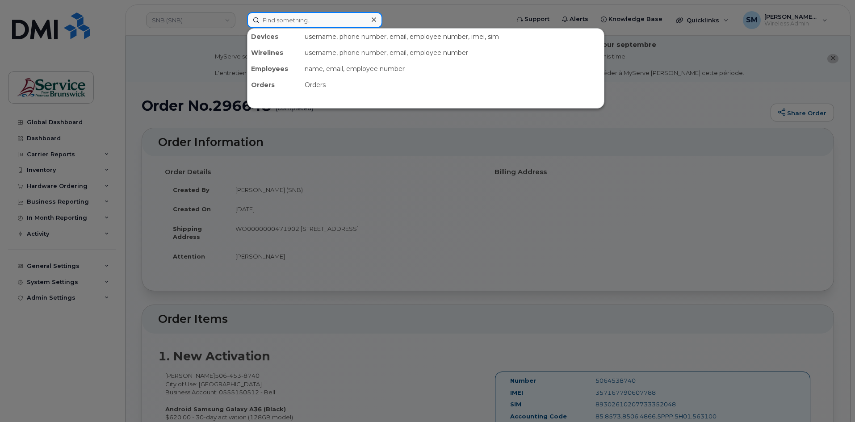
click at [315, 18] on input at bounding box center [314, 20] width 135 height 16
paste input "5064538740"
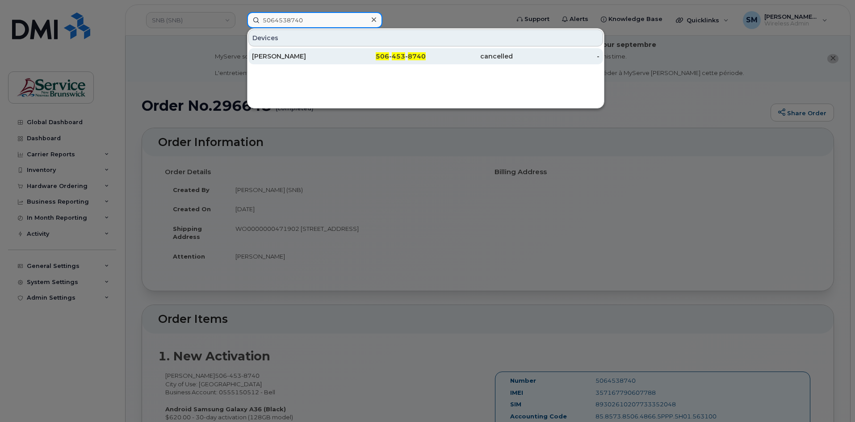
type input "5064538740"
click at [354, 59] on div "506 - 453 - 8740" at bounding box center [382, 56] width 87 height 9
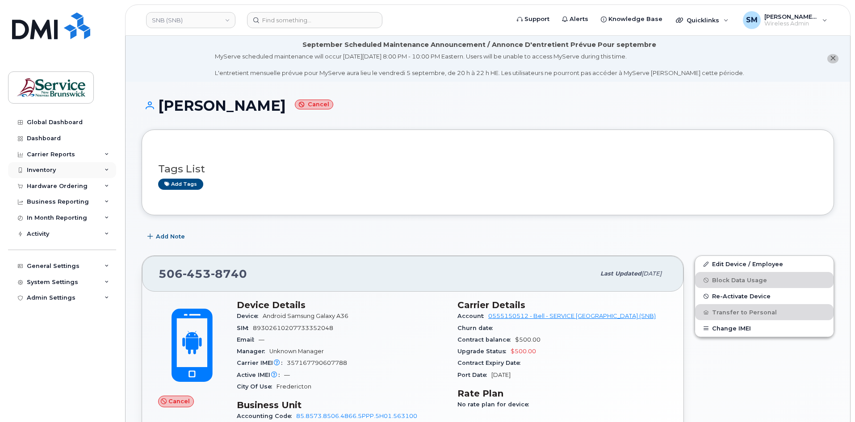
click at [67, 171] on div "Inventory" at bounding box center [62, 170] width 108 height 16
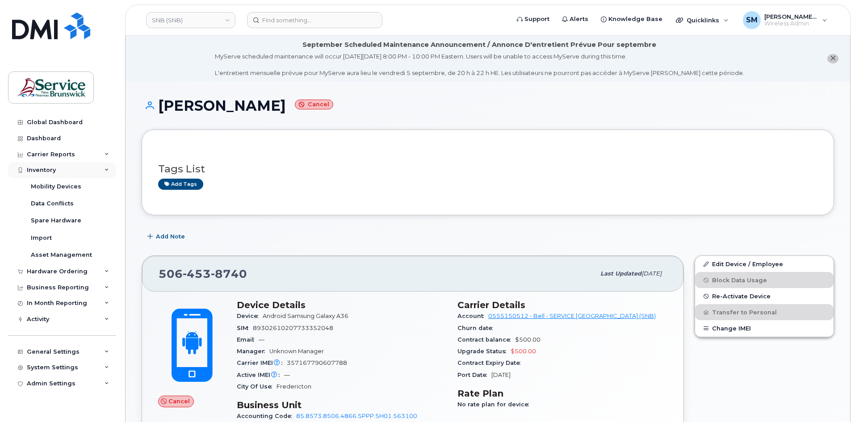
click at [49, 165] on div "Inventory" at bounding box center [62, 170] width 108 height 16
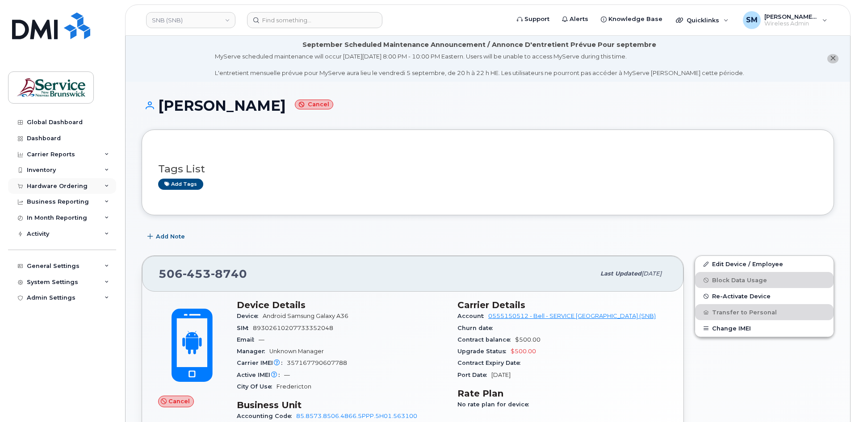
click at [60, 185] on div "Hardware Ordering" at bounding box center [57, 186] width 61 height 7
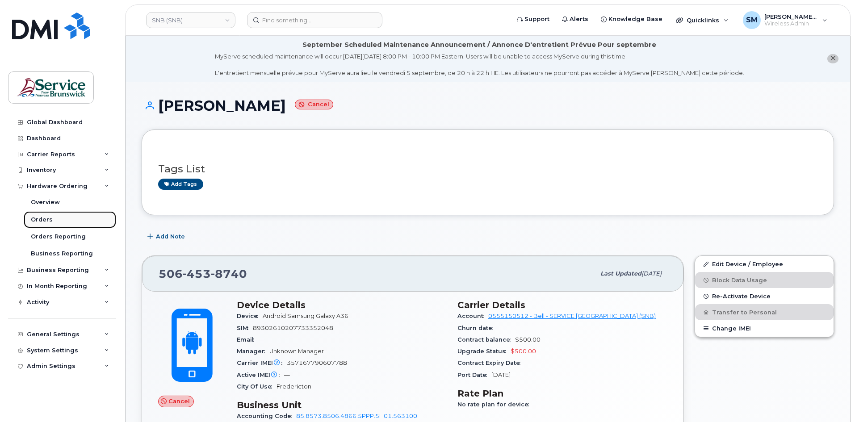
click at [69, 213] on link "Orders" at bounding box center [70, 219] width 92 height 17
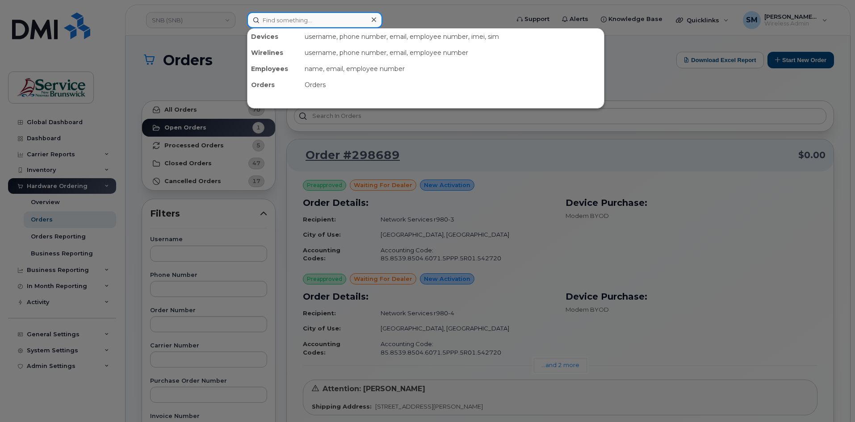
click at [301, 19] on input at bounding box center [314, 20] width 135 height 16
paste input "506-660-3191"
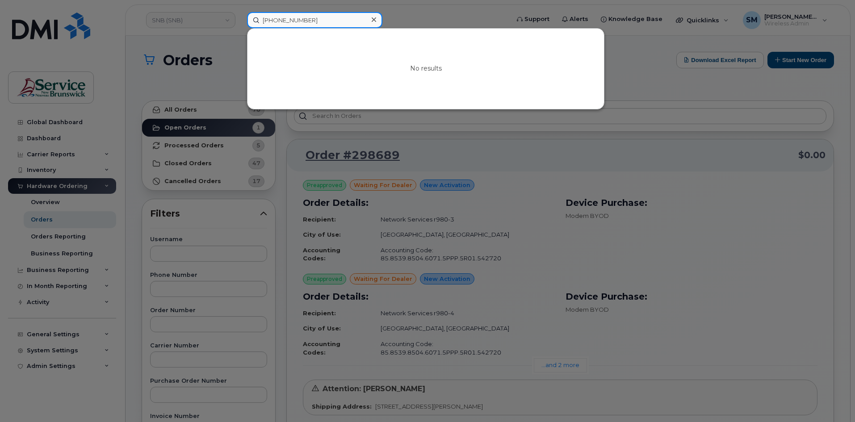
drag, startPoint x: 315, startPoint y: 21, endPoint x: 219, endPoint y: 21, distance: 96.0
click at [240, 21] on div "506-660-3191 No results" at bounding box center [375, 20] width 271 height 16
paste input "660"
type input "5066603191"
click at [373, 18] on icon at bounding box center [374, 19] width 4 height 7
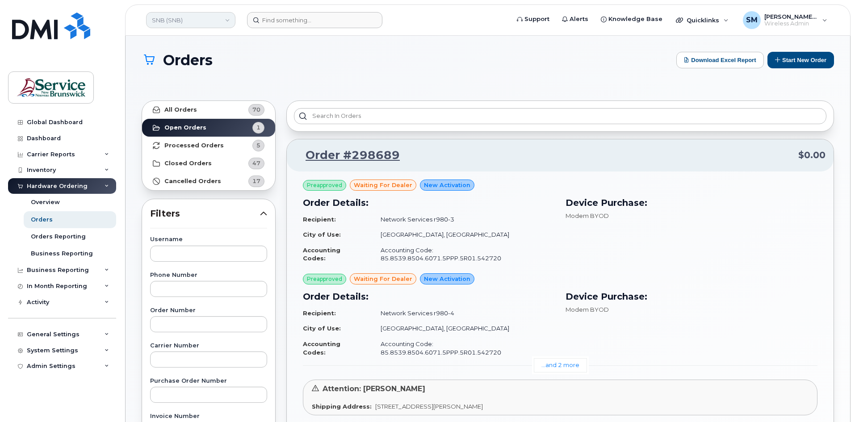
click at [174, 21] on link "SNB (SNB)" at bounding box center [190, 20] width 89 height 16
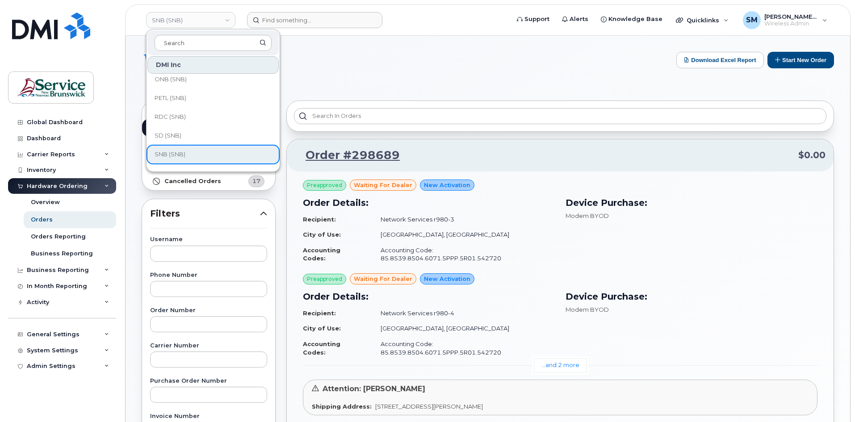
scroll to position [223, 0]
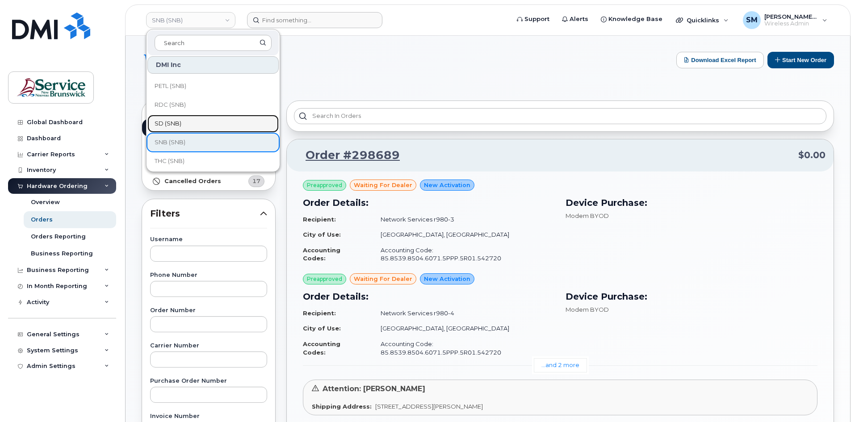
click at [185, 121] on link "SD (SNB)" at bounding box center [212, 124] width 131 height 18
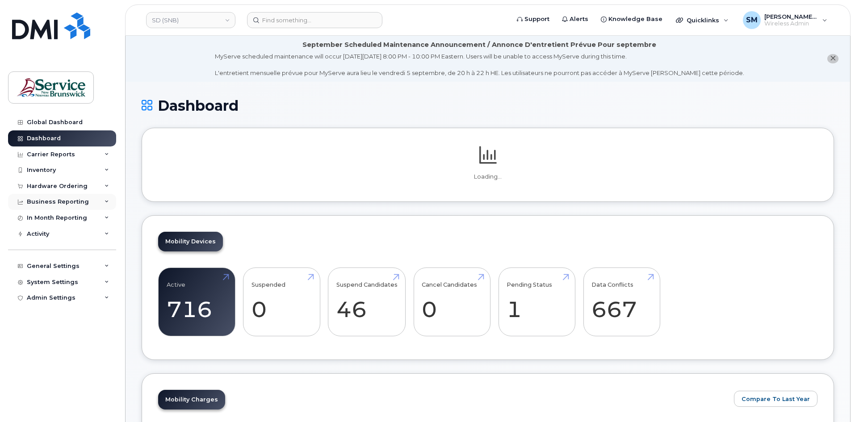
click at [81, 198] on div "Business Reporting" at bounding box center [62, 202] width 108 height 16
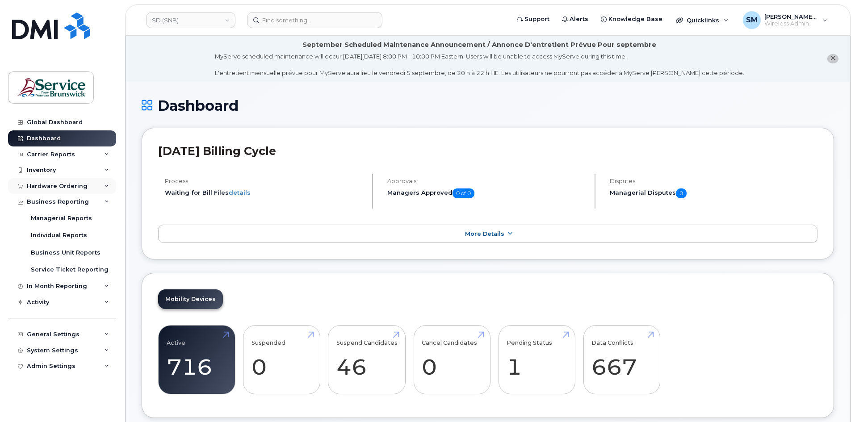
click at [82, 189] on div "Hardware Ordering" at bounding box center [57, 186] width 61 height 7
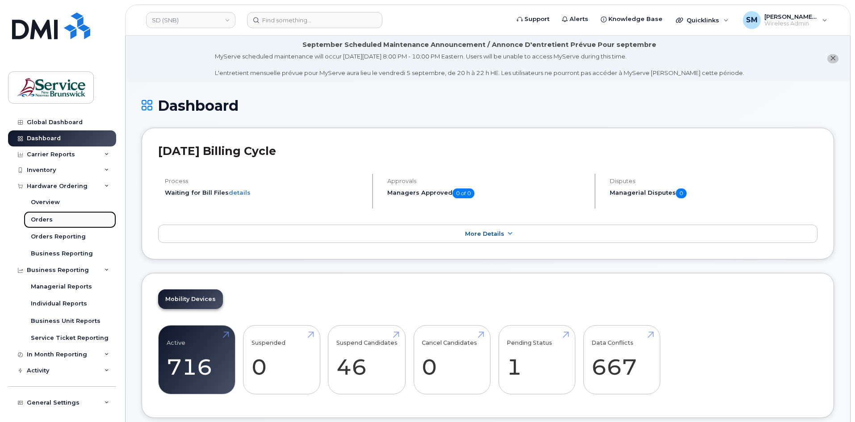
click at [66, 217] on link "Orders" at bounding box center [70, 219] width 92 height 17
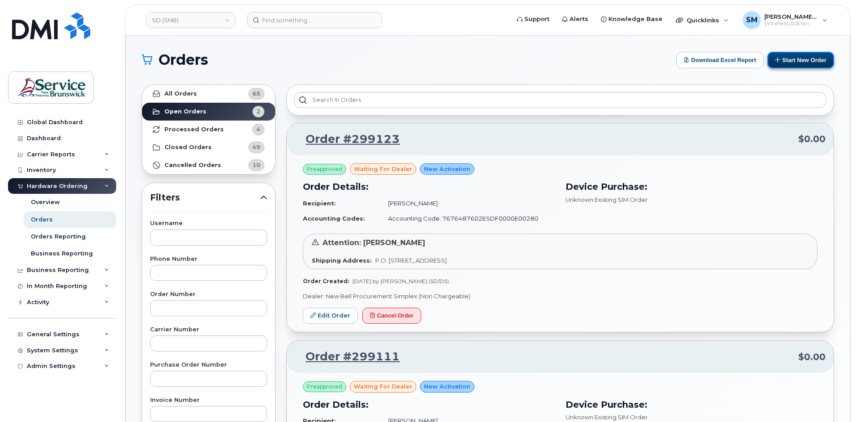
click at [794, 63] on button "Start New Order" at bounding box center [800, 60] width 67 height 17
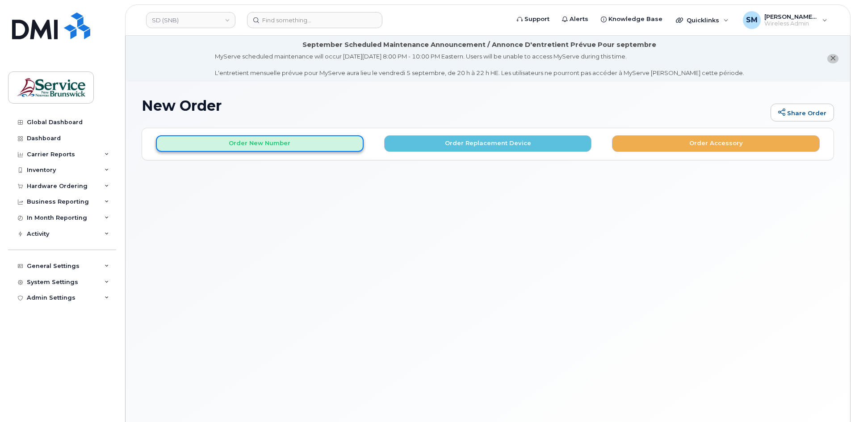
click at [289, 142] on button "Order New Number" at bounding box center [260, 143] width 208 height 17
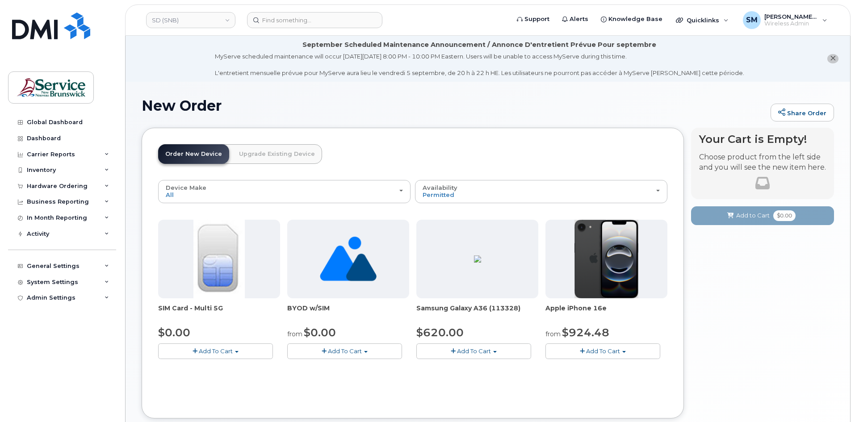
click at [515, 358] on button "Add To Cart" at bounding box center [473, 351] width 115 height 16
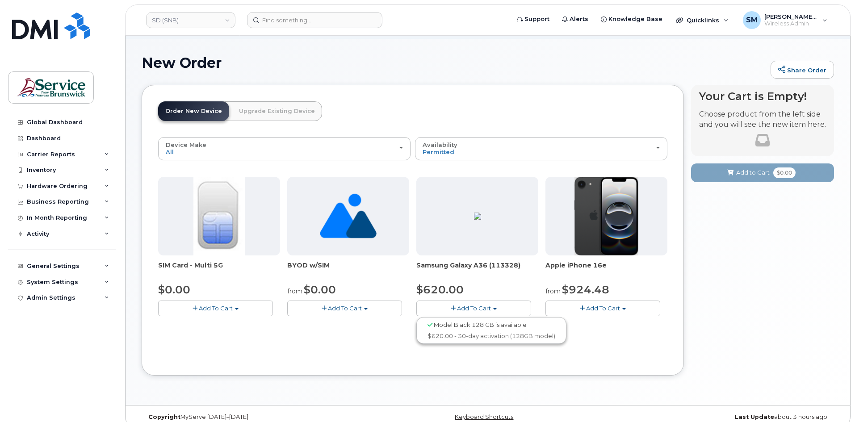
scroll to position [45, 0]
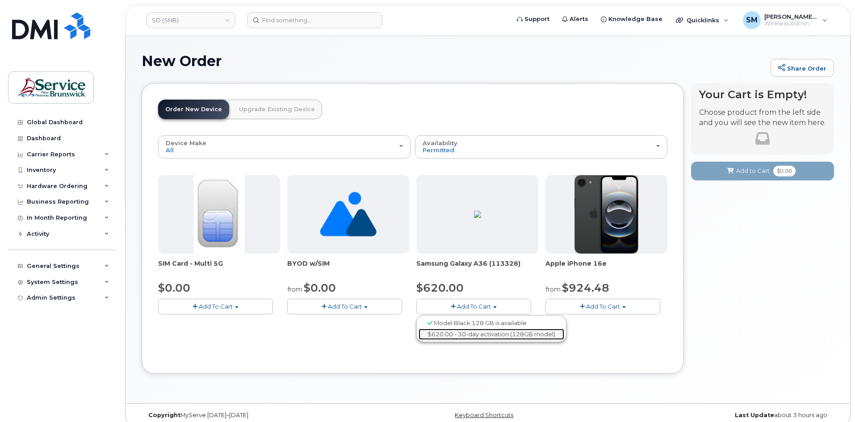
click at [496, 334] on link "$620.00 - 30-day activation (128GB model)" at bounding box center [491, 334] width 146 height 11
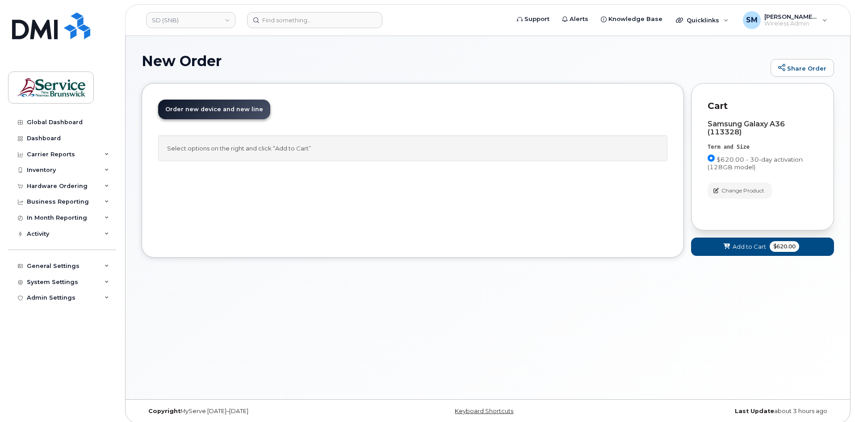
click at [728, 256] on div "Cart active suspended Carrier Device Additional cost to upgrading the device Se…" at bounding box center [762, 177] width 143 height 188
click at [730, 250] on span at bounding box center [727, 246] width 8 height 8
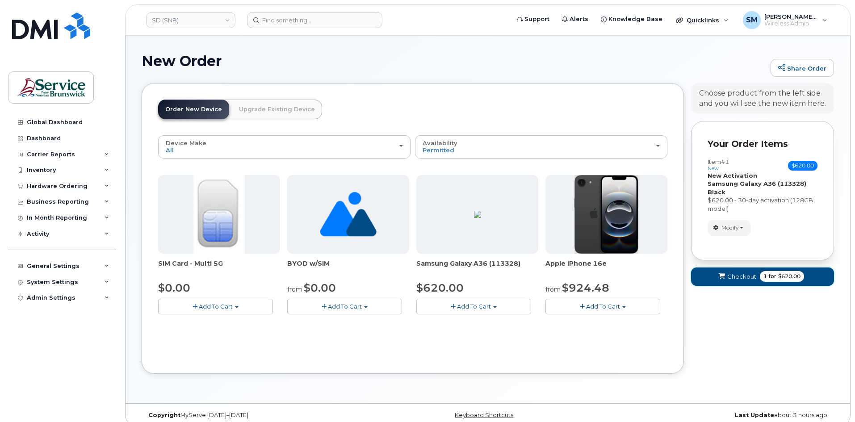
click at [738, 272] on span "Checkout" at bounding box center [741, 276] width 29 height 8
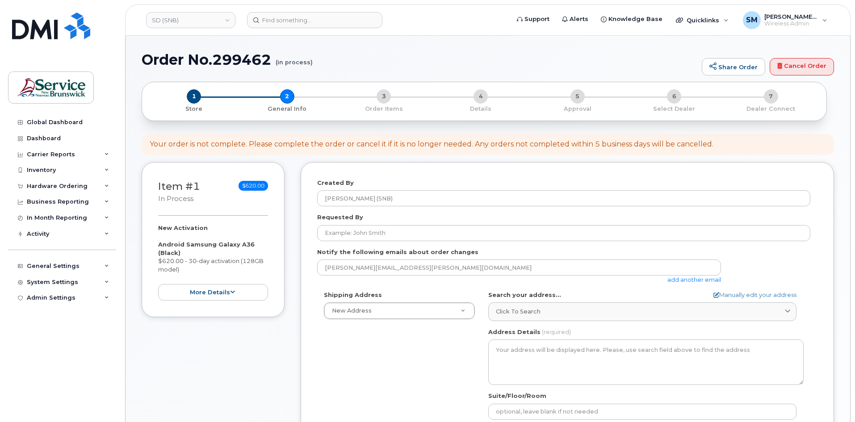
select select
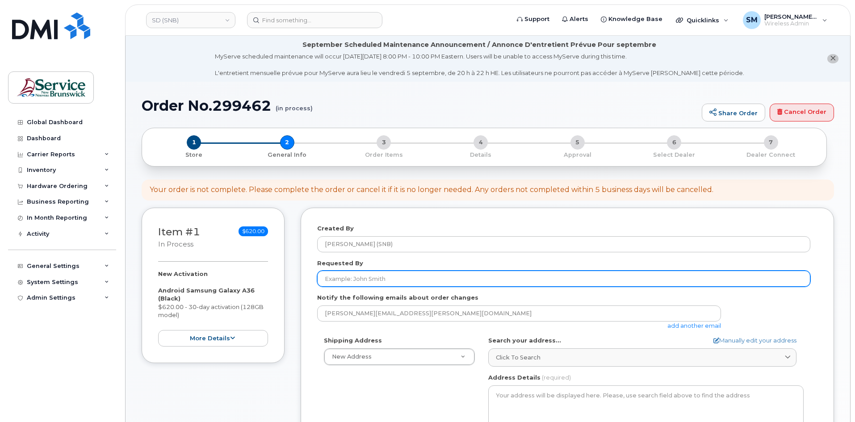
click at [370, 277] on input "Requested By" at bounding box center [563, 279] width 493 height 16
paste input "[PERSON_NAME][EMAIL_ADDRESS][PERSON_NAME][DOMAIN_NAME]"
type input "[PERSON_NAME][EMAIL_ADDRESS][PERSON_NAME][DOMAIN_NAME]"
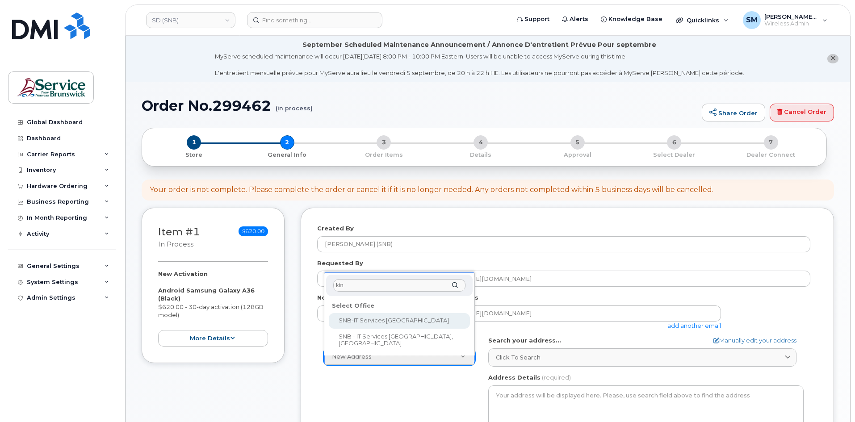
type input "king"
select select
type textarea "15 King Sq N Saint John New Brunswick E2L 1E6"
type input "[PERSON_NAME]"
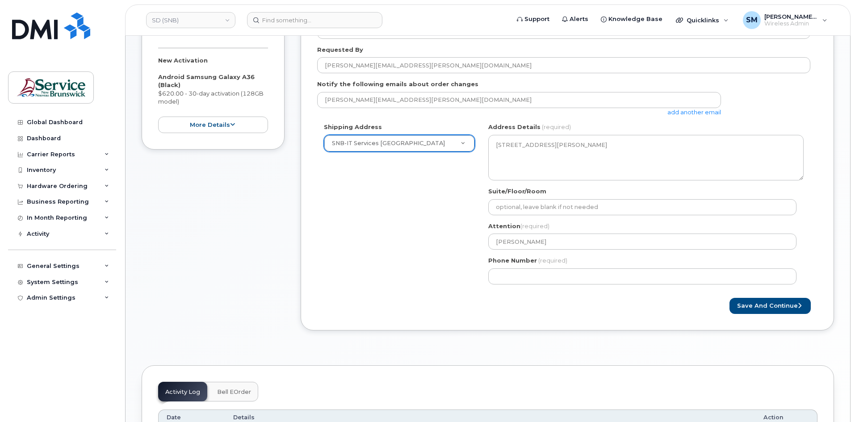
scroll to position [223, 0]
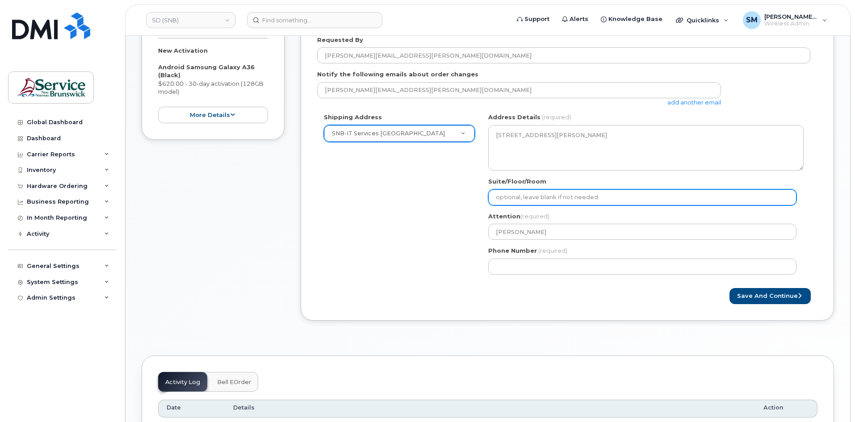
click at [526, 199] on input "Suite/Floor/Room" at bounding box center [642, 197] width 308 height 16
paste input "WO0000000482791"
select select
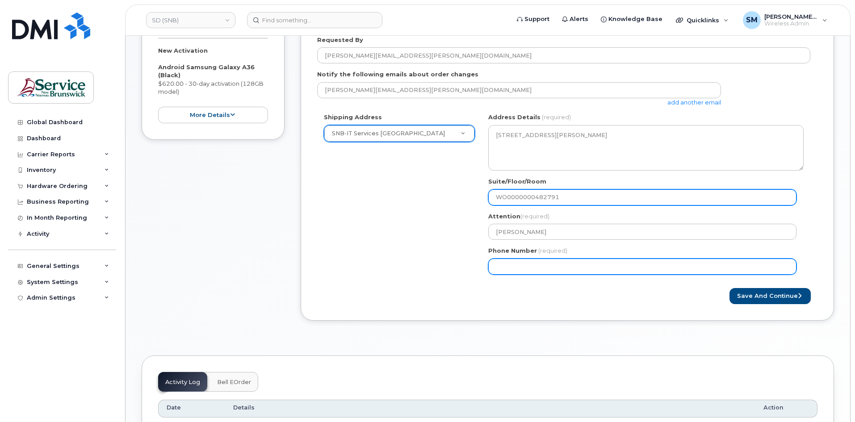
type input "WO0000000482791"
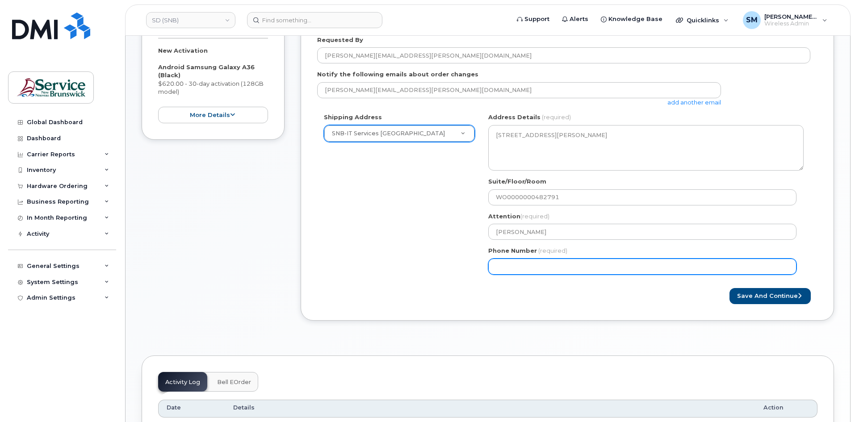
click at [519, 263] on input "Phone Number" at bounding box center [642, 267] width 308 height 16
select select
type input "506639633"
select select
type input "5066396338"
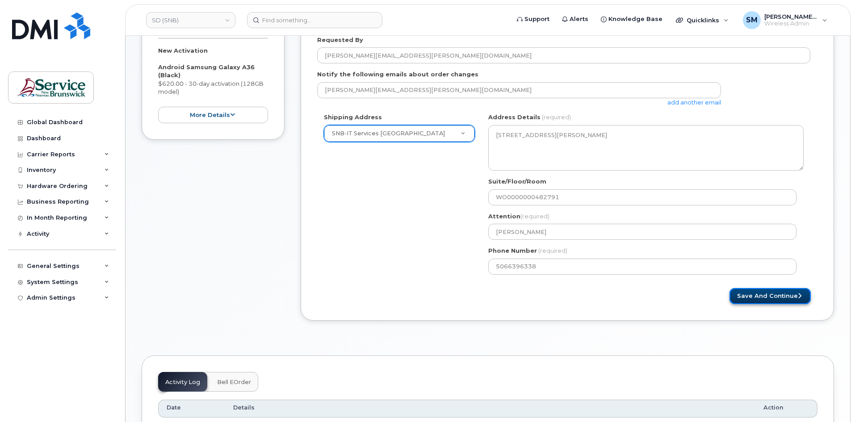
click at [775, 291] on button "Save and Continue" at bounding box center [769, 296] width 81 height 17
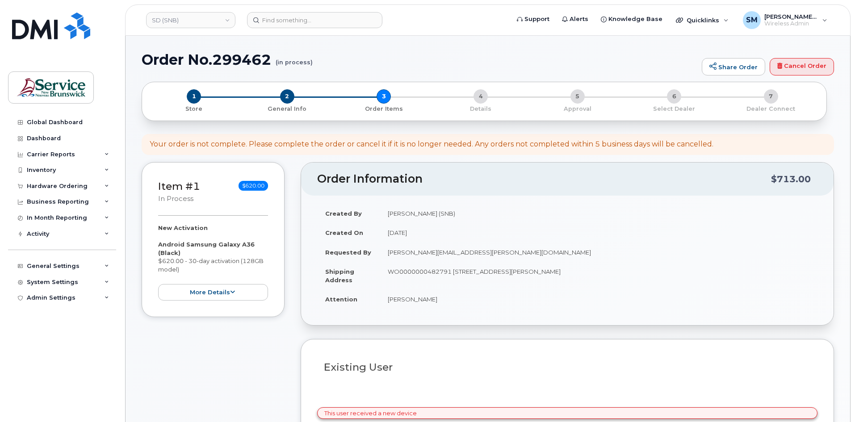
select select
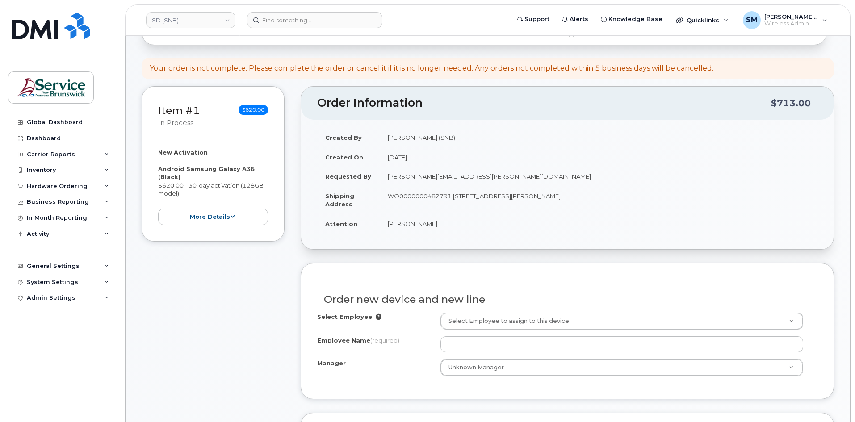
scroll to position [134, 0]
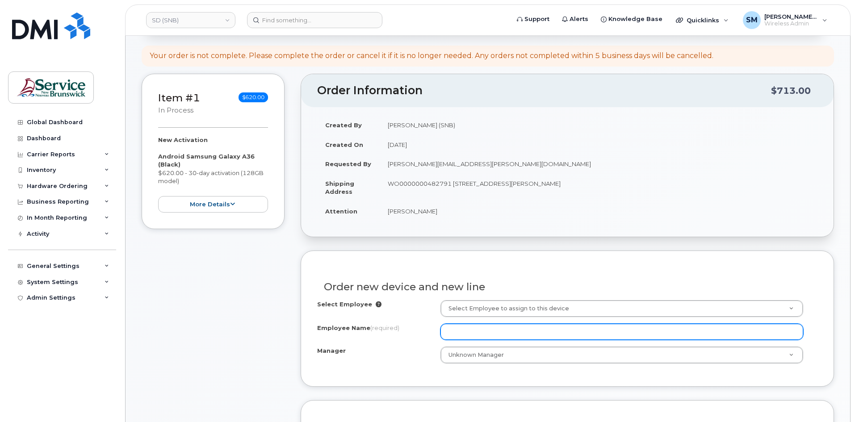
click at [446, 324] on input "Employee Name (required)" at bounding box center [621, 332] width 363 height 16
paste input "[PERSON_NAME]"
click at [448, 336] on input "[PERSON_NAME]" at bounding box center [621, 332] width 363 height 16
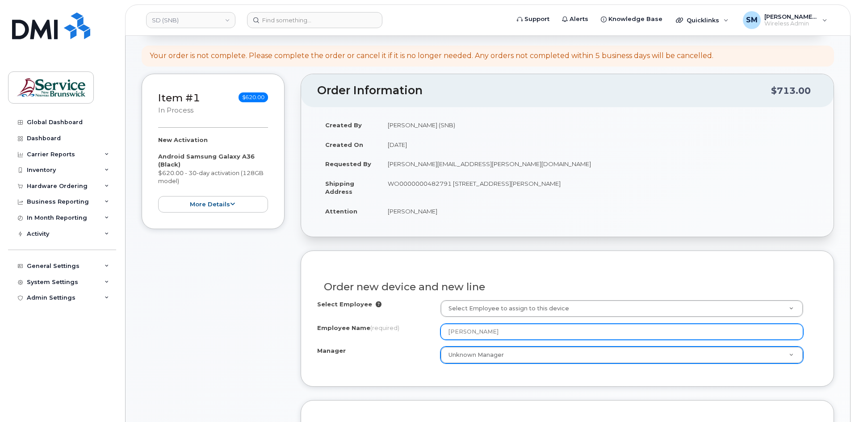
type input "[PERSON_NAME]"
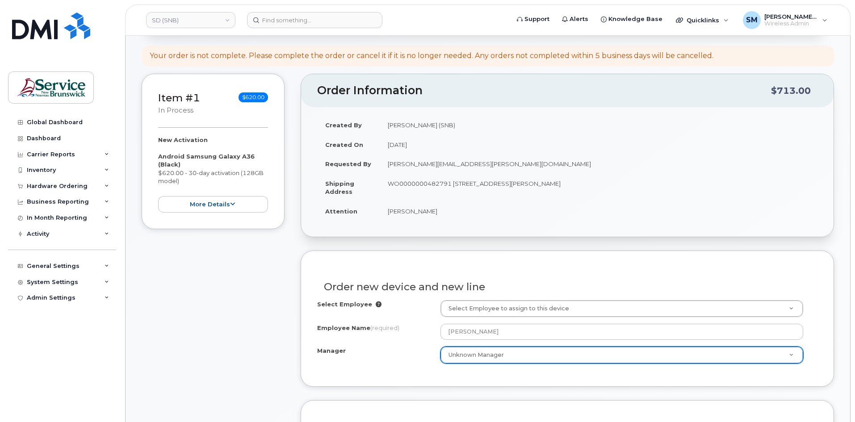
drag, startPoint x: 580, startPoint y: 359, endPoint x: 575, endPoint y: 359, distance: 5.4
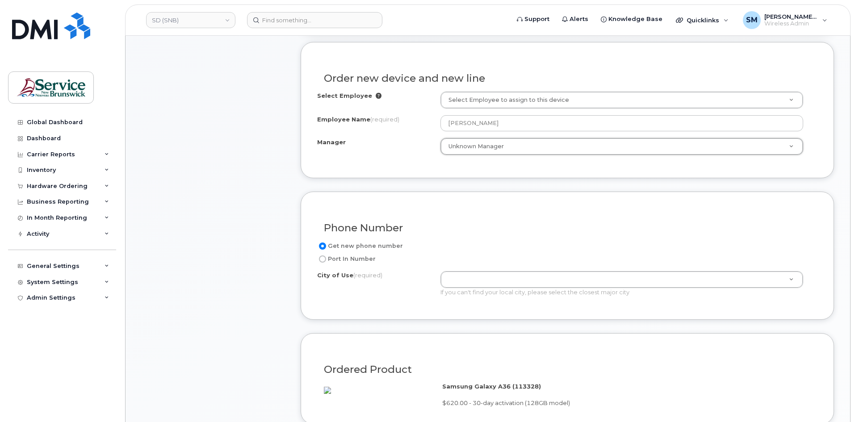
scroll to position [402, 0]
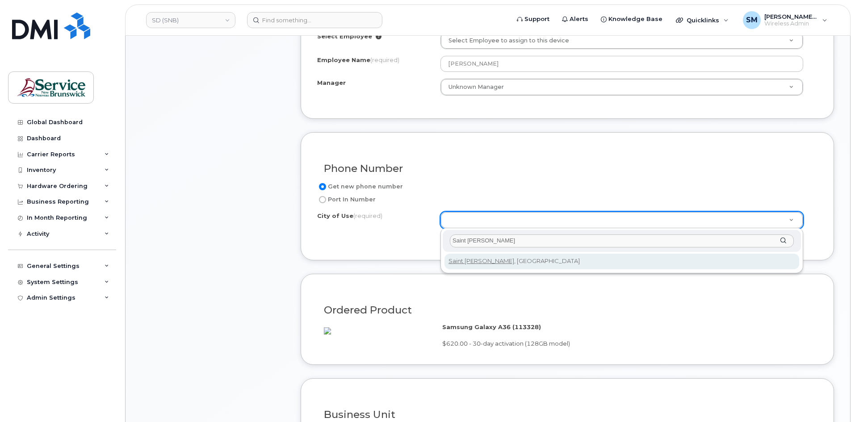
type input "Saint [PERSON_NAME]"
type input "2008"
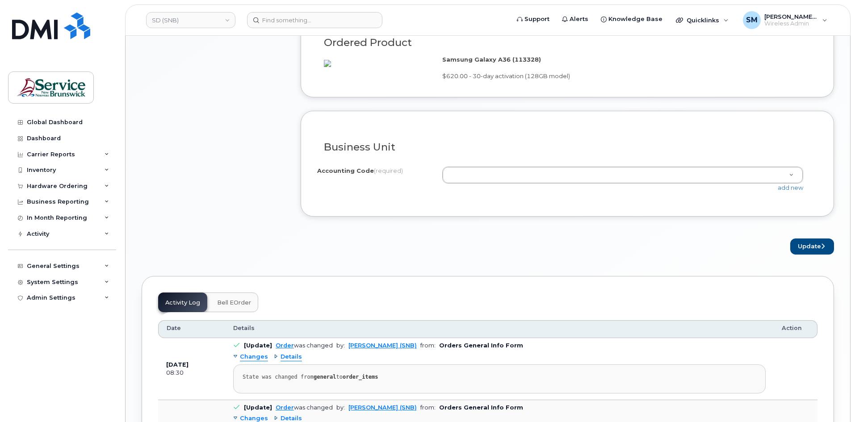
scroll to position [670, 0]
paste input "76.4906.7606.6073.EPRT.0000.ES0680"
type input "76.4906.7606.6073.EPRT.0000.ES0680"
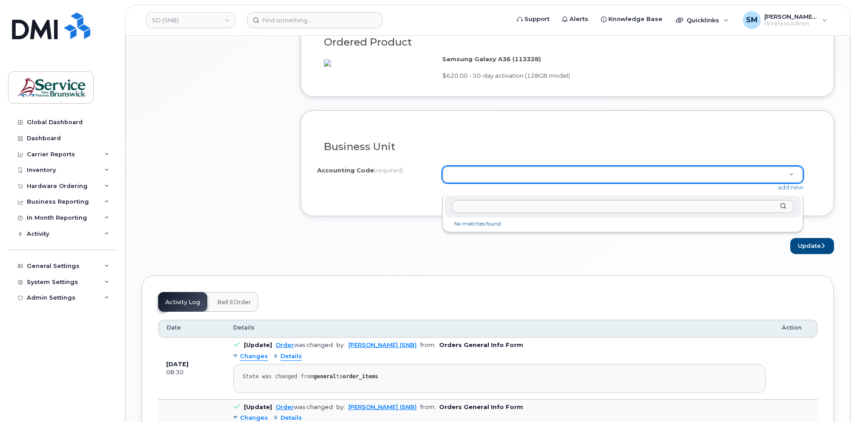
drag, startPoint x: 690, startPoint y: 259, endPoint x: 701, endPoint y: 243, distance: 19.6
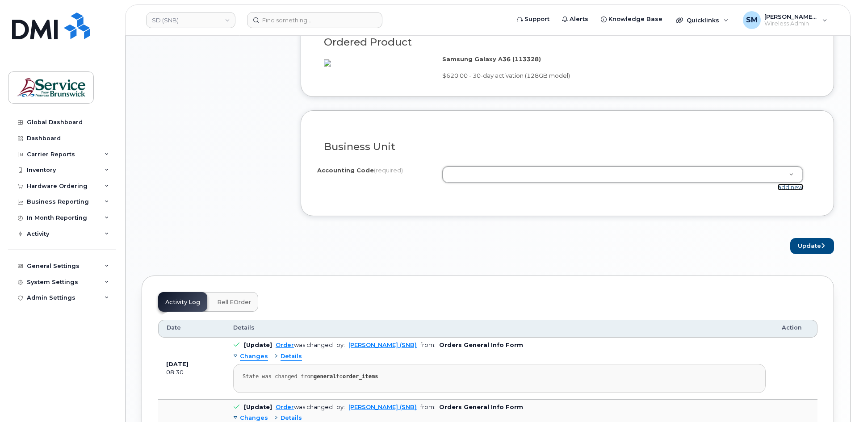
click at [782, 191] on link "add new" at bounding box center [789, 187] width 25 height 7
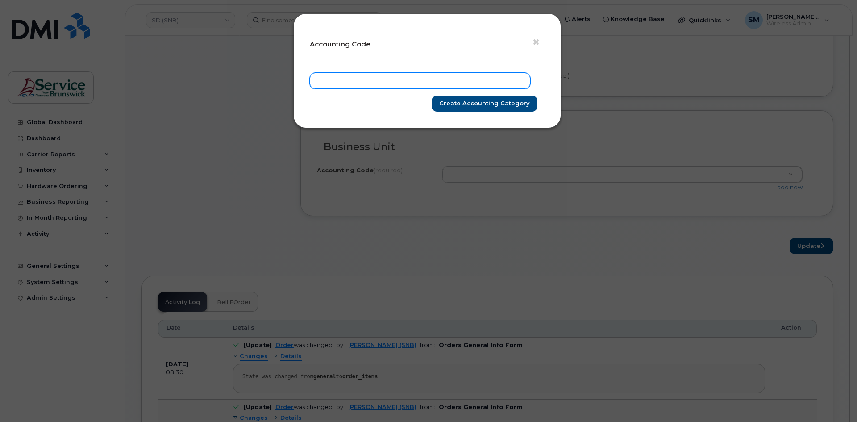
click at [348, 74] on input "text" at bounding box center [420, 81] width 221 height 16
paste input "76.4906.7606.6073.EPRT.0000.ES0680"
type input "76.4906.7606.6073.EPRT.0000.ES0680"
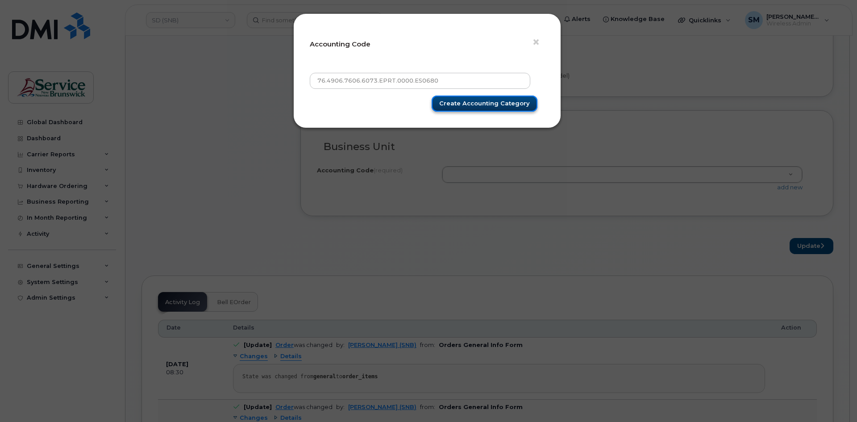
click at [469, 106] on input "Create Accounting category" at bounding box center [485, 104] width 106 height 17
type input "Create Accounting category"
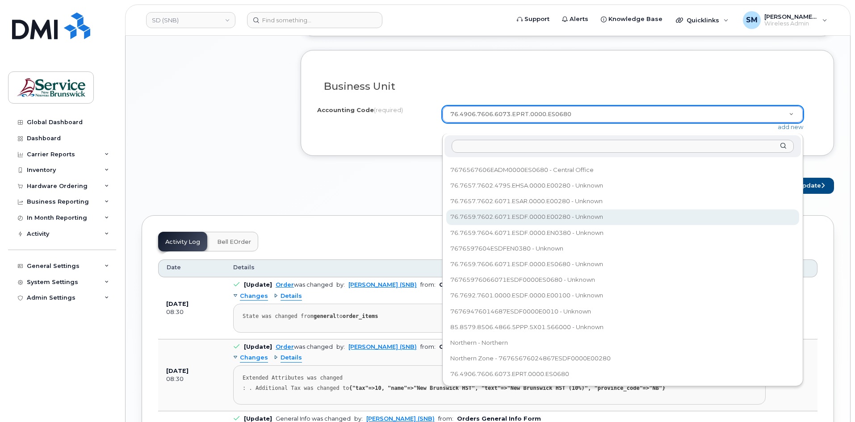
scroll to position [804, 0]
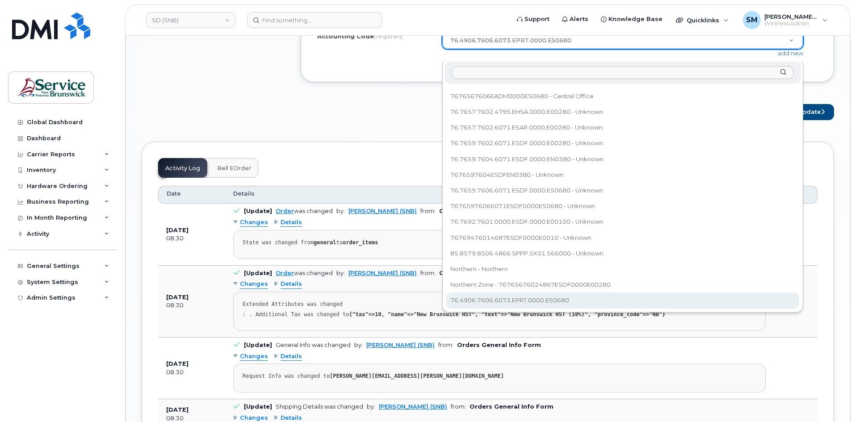
select select "76.4906.7606.6073.EPRT.0000.ES0680"
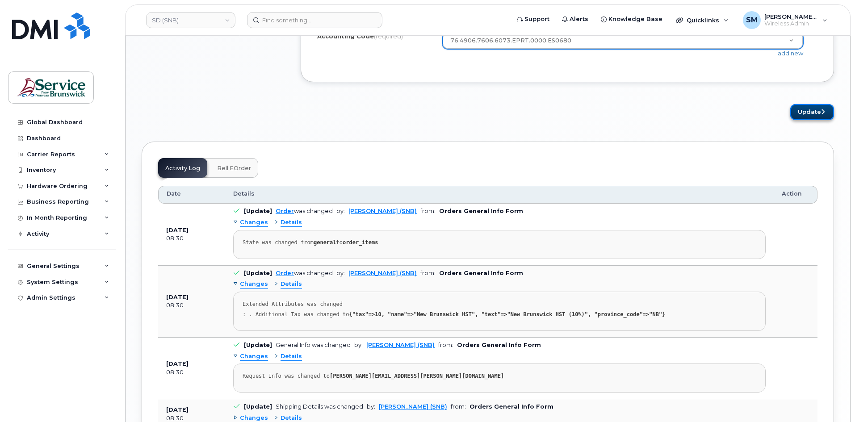
click at [823, 115] on icon "submit" at bounding box center [823, 112] width 4 height 6
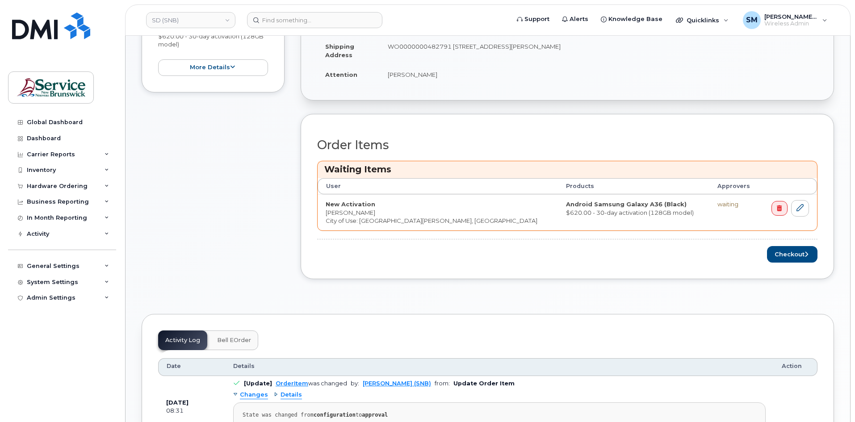
scroll to position [313, 0]
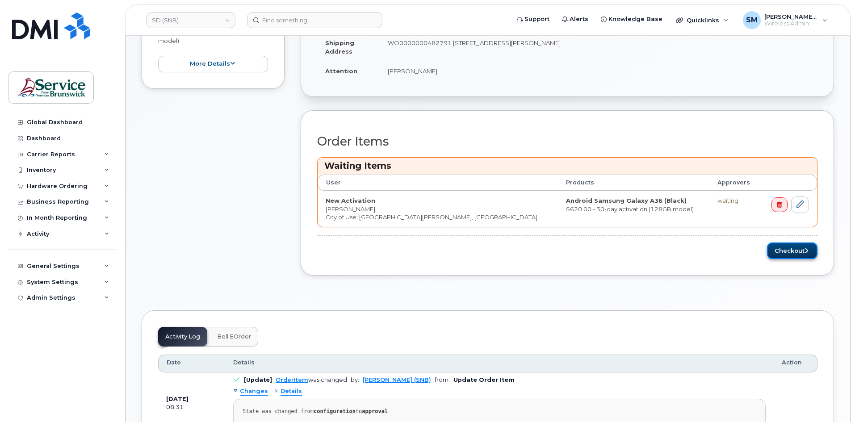
click at [790, 250] on button "Checkout" at bounding box center [792, 250] width 50 height 17
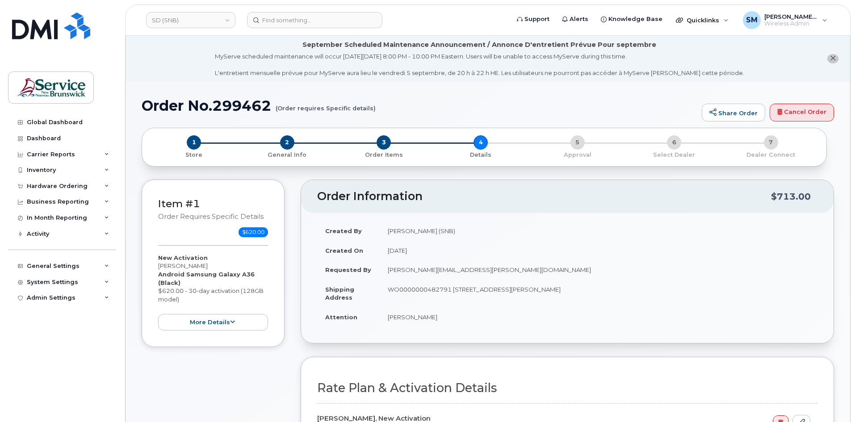
scroll to position [313, 0]
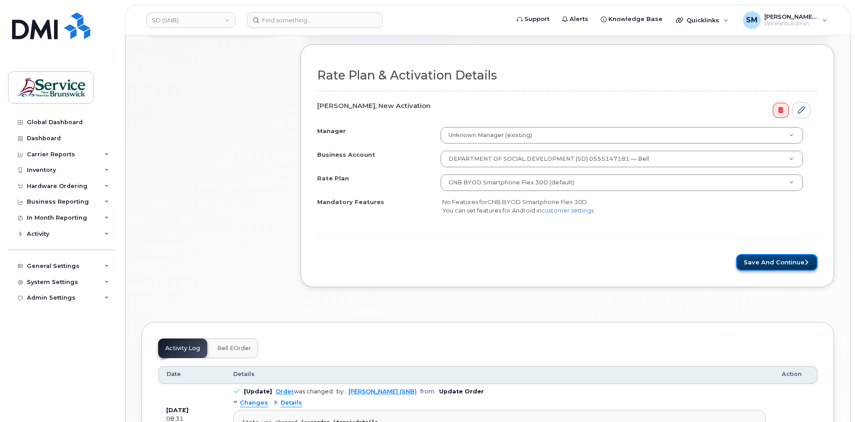
click at [772, 257] on button "Save and Continue" at bounding box center [776, 262] width 81 height 17
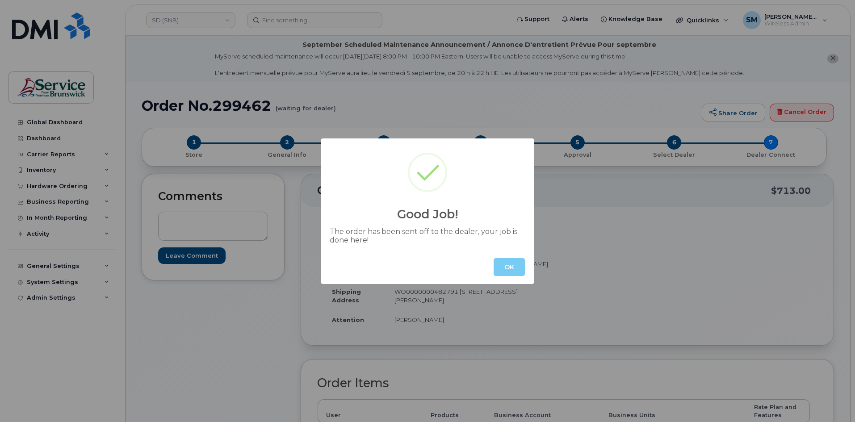
click at [513, 265] on button "OK" at bounding box center [508, 267] width 31 height 18
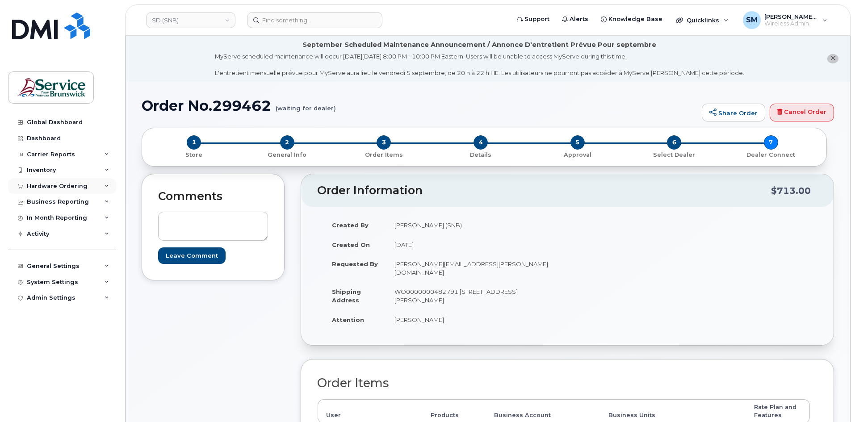
click at [58, 185] on div "Hardware Ordering" at bounding box center [57, 186] width 61 height 7
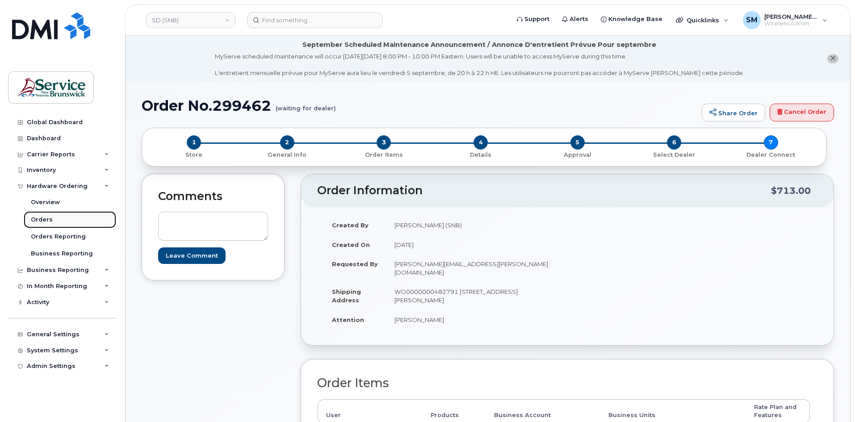
click at [58, 220] on link "Orders" at bounding box center [70, 219] width 92 height 17
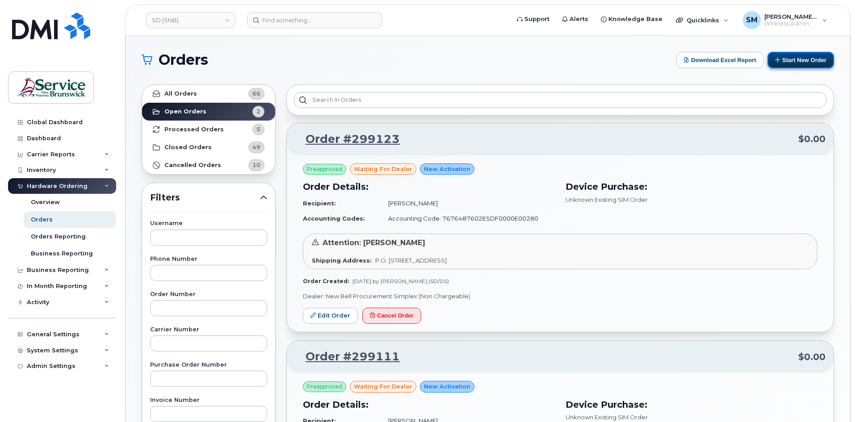
click at [812, 60] on button "Start New Order" at bounding box center [800, 60] width 67 height 17
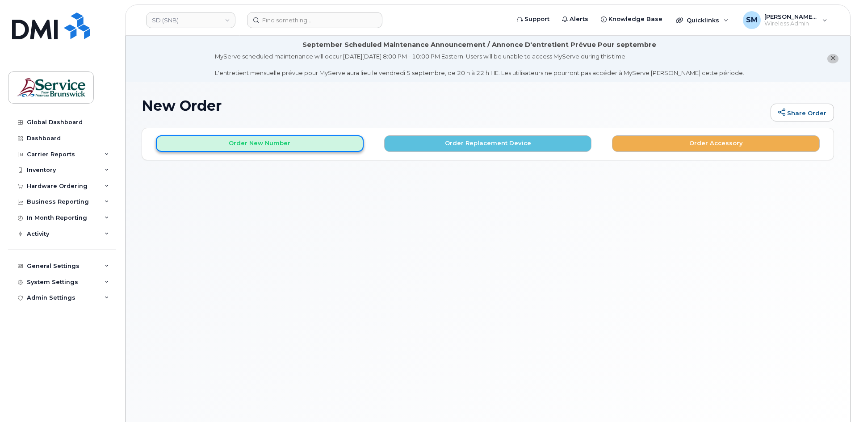
click at [256, 149] on button "Order New Number" at bounding box center [260, 143] width 208 height 17
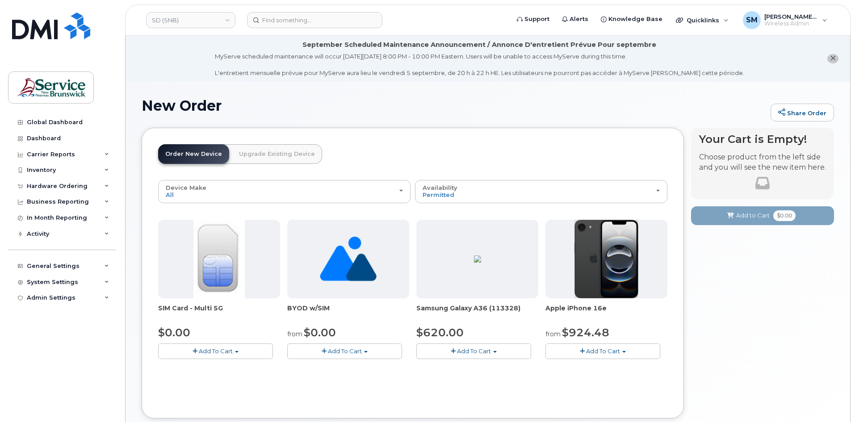
click at [613, 352] on span "Add To Cart" at bounding box center [603, 350] width 34 height 7
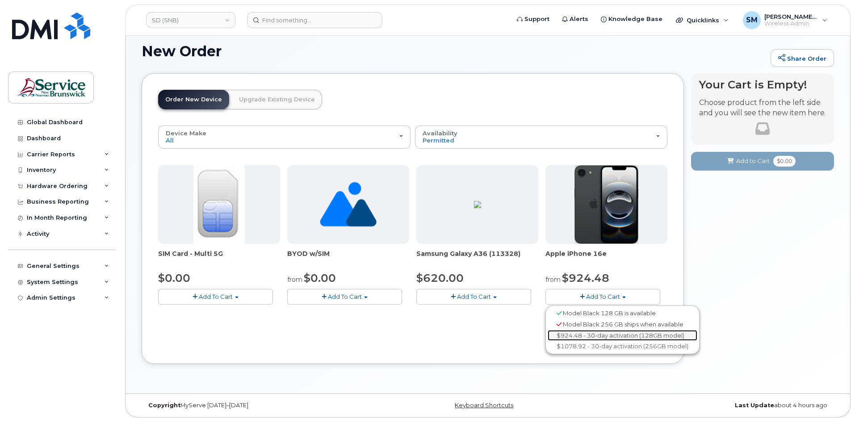
click at [603, 334] on link "$924.48 - 30-day activation (128GB model)" at bounding box center [622, 335] width 150 height 11
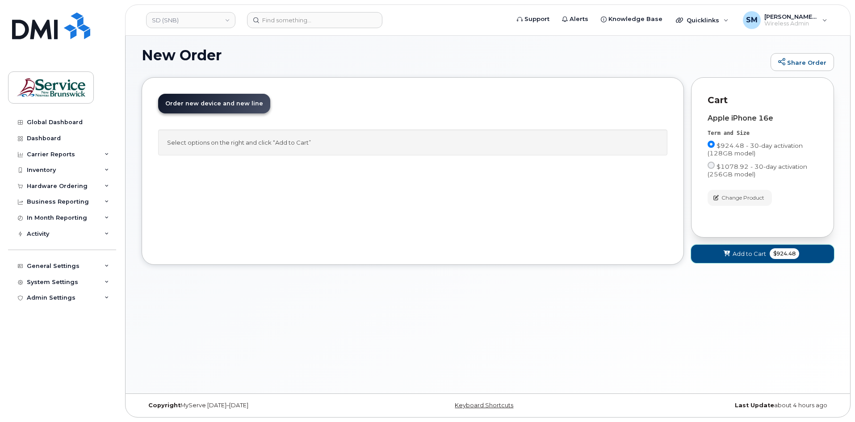
click at [739, 255] on span "Add to Cart" at bounding box center [748, 254] width 33 height 8
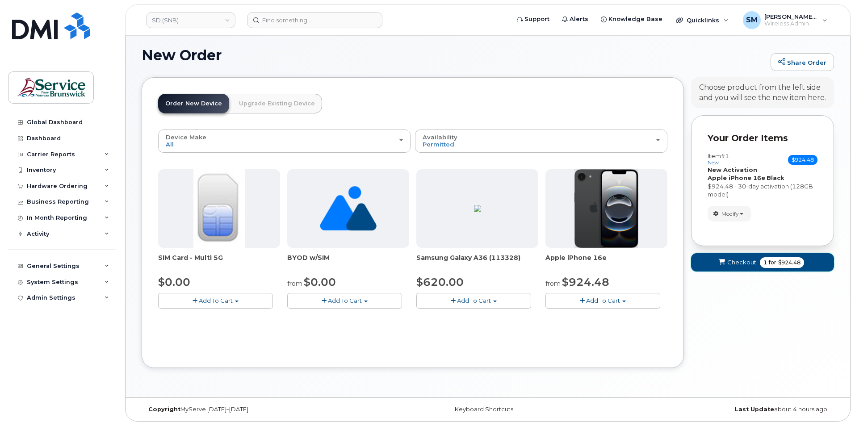
click at [727, 266] on button "Checkout 1 for $924.48" at bounding box center [762, 262] width 143 height 18
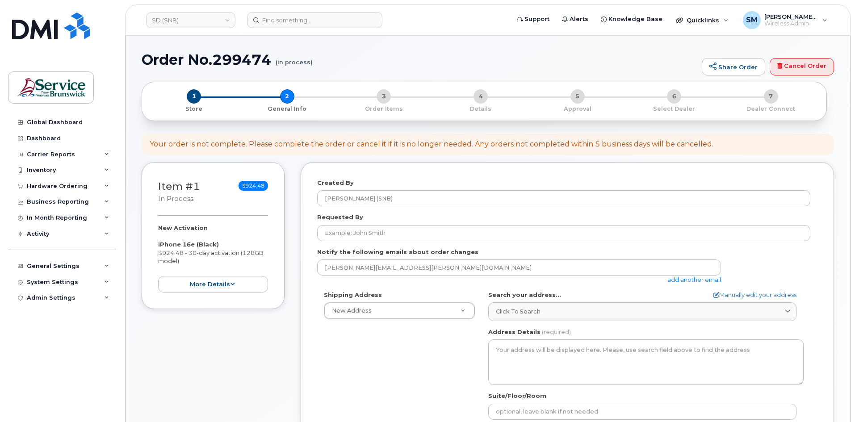
select select
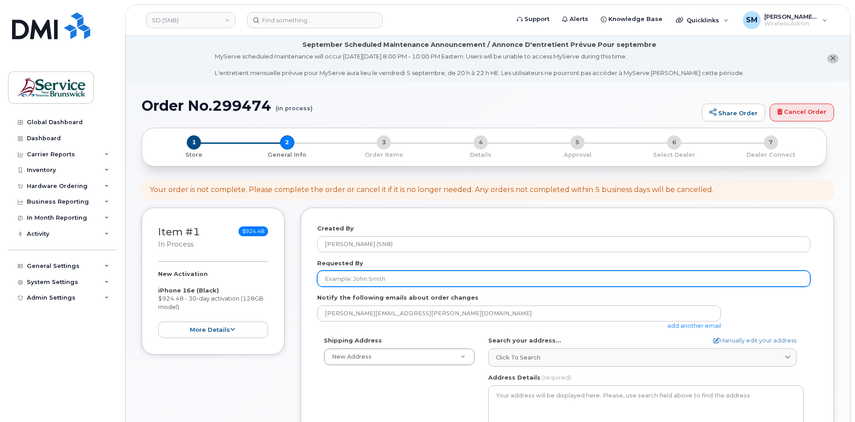
click at [385, 277] on input "Requested By" at bounding box center [563, 279] width 493 height 16
paste input "[PERSON_NAME][EMAIL_ADDRESS][PERSON_NAME][DOMAIN_NAME]"
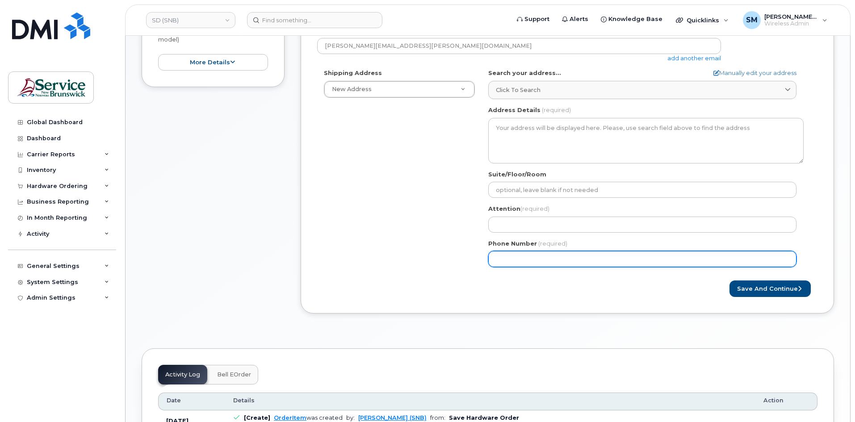
scroll to position [268, 0]
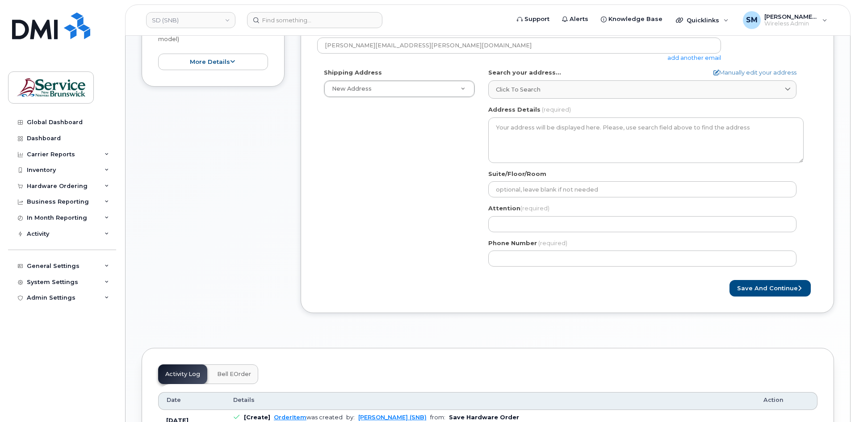
type input "[PERSON_NAME][EMAIL_ADDRESS][PERSON_NAME][DOMAIN_NAME]"
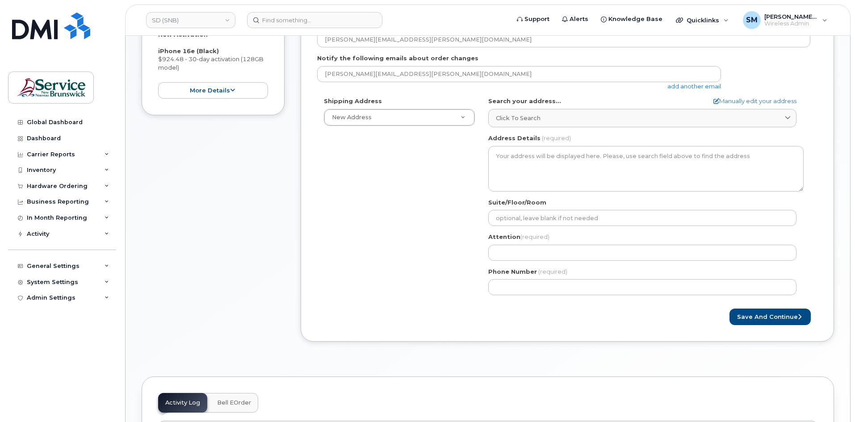
scroll to position [223, 0]
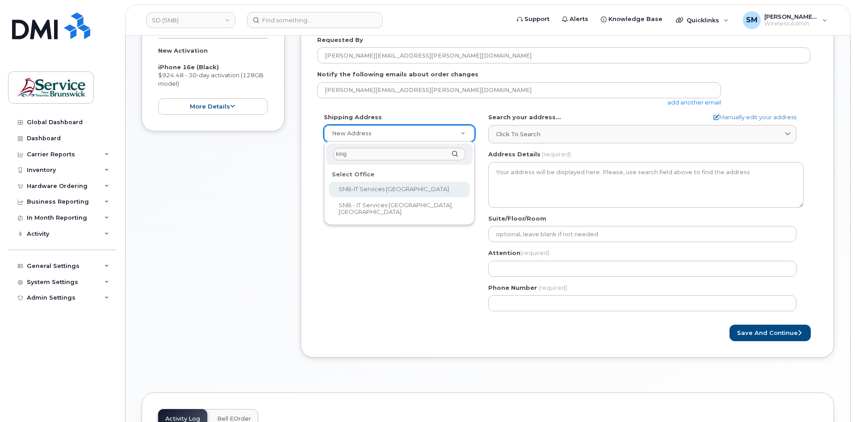
type input "king"
select select
type textarea "15 King Sq N Saint John New Brunswick E2L 1E6"
type input "[PERSON_NAME]"
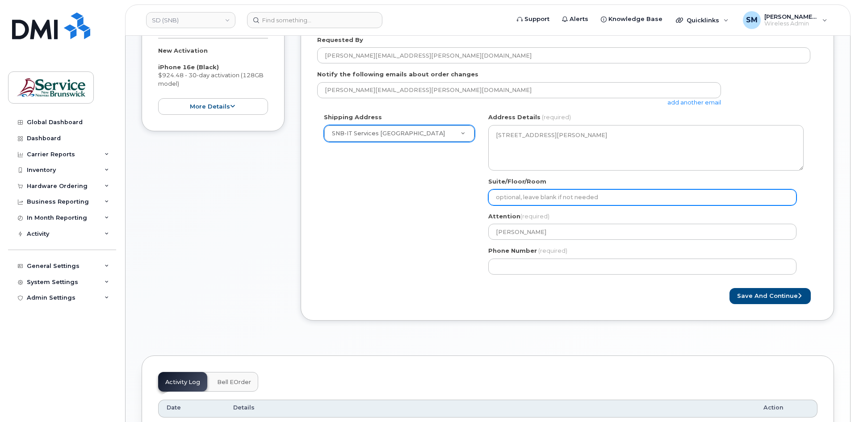
click at [543, 199] on input "Suite/Floor/Room" at bounding box center [642, 197] width 308 height 16
paste input "WO0000000482798"
select select
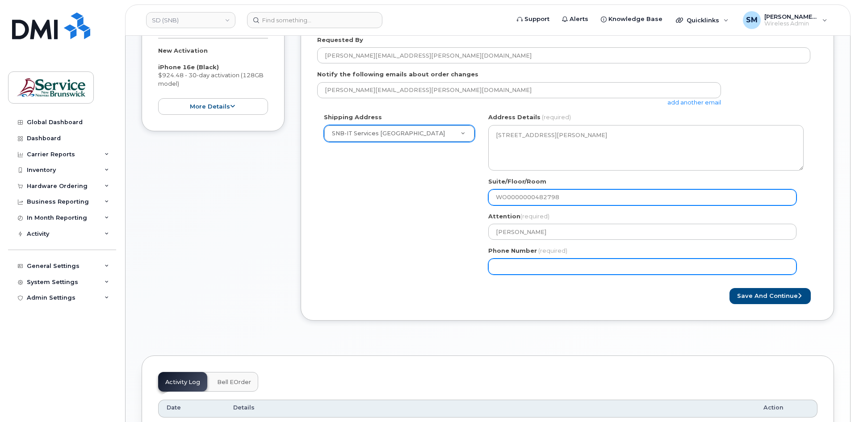
type input "WO0000000482798"
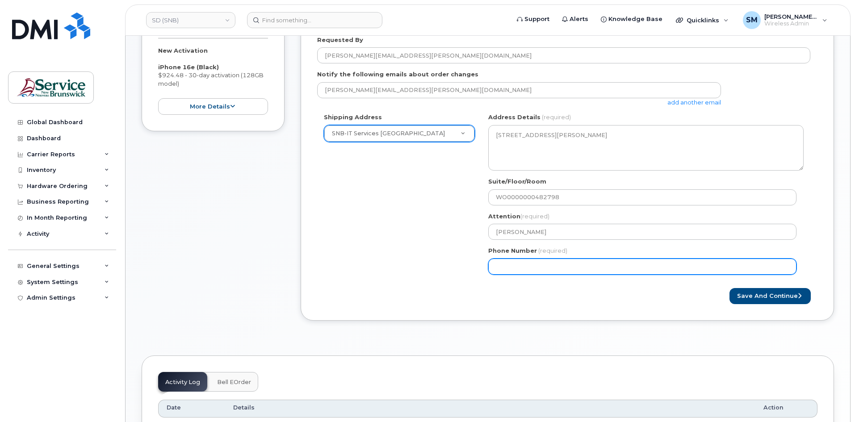
click at [504, 273] on input "Phone Number" at bounding box center [642, 267] width 308 height 16
select select
type input "506639633"
select select
type input "5066396338"
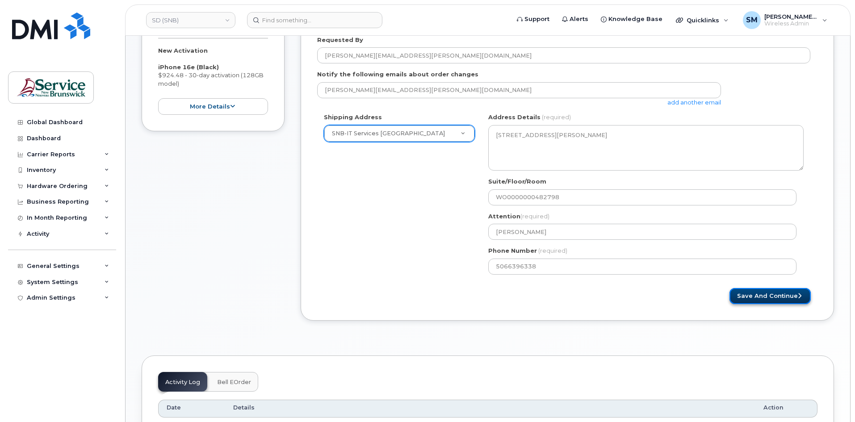
click at [763, 298] on button "Save and Continue" at bounding box center [769, 296] width 81 height 17
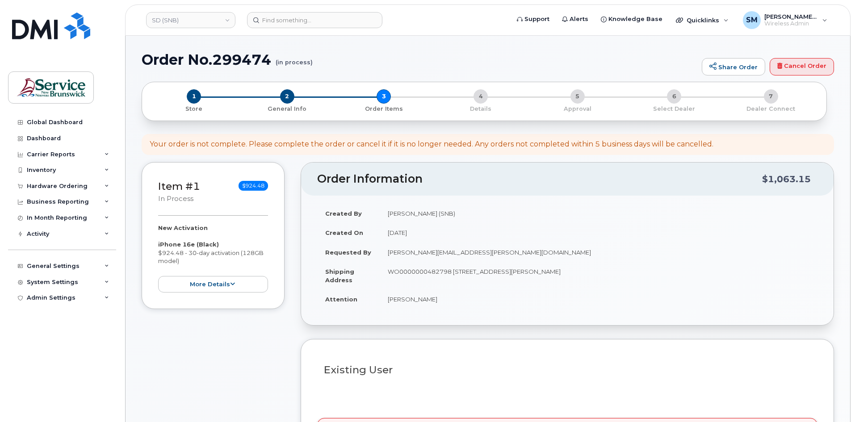
select select
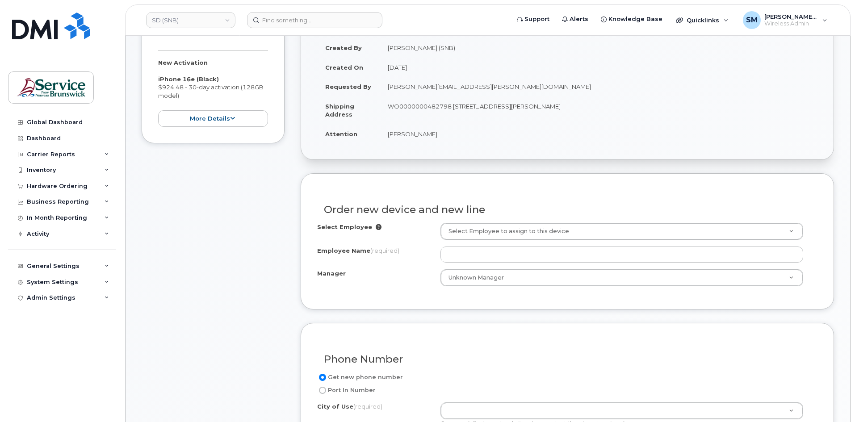
scroll to position [223, 0]
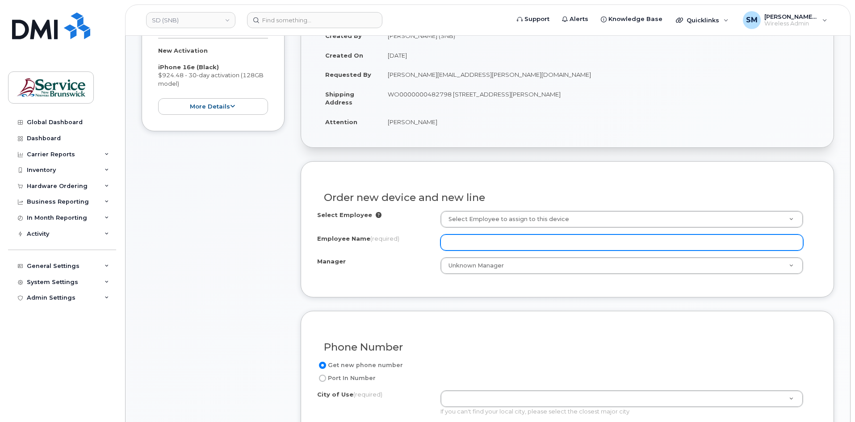
paste input "Unugbojie Onuwarbagbe"
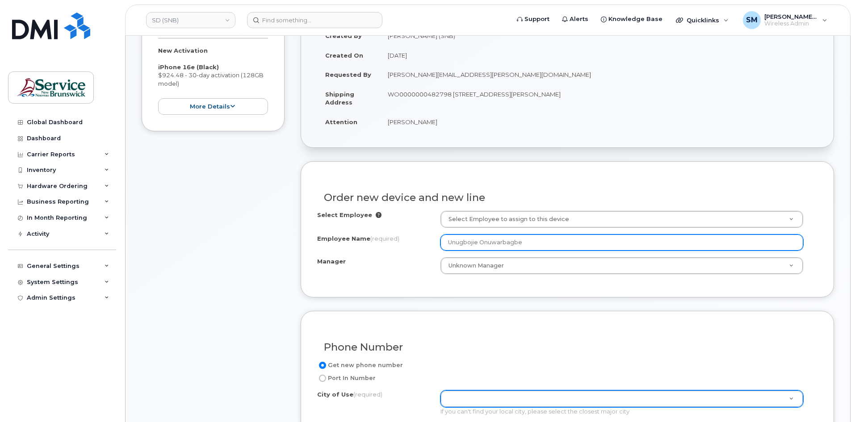
type input "Unugbojie Onuwarbagbe"
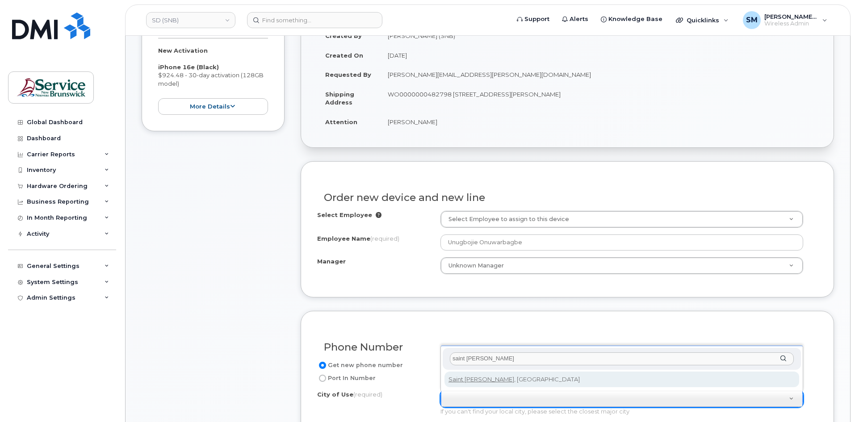
type input "saint [PERSON_NAME]"
type input "2008"
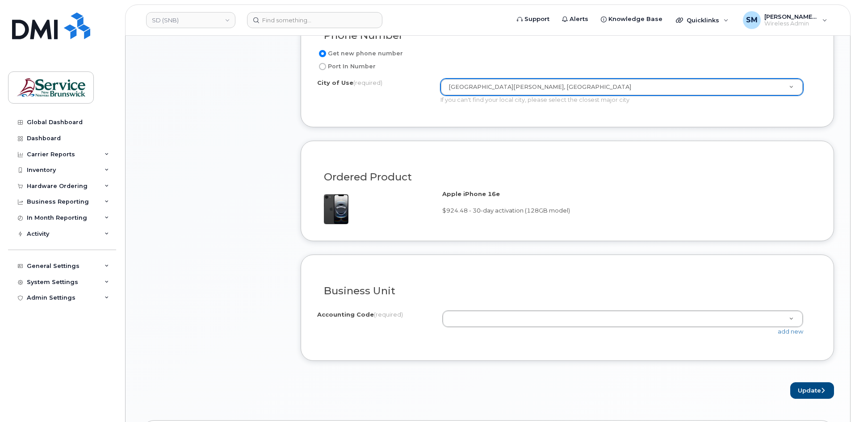
scroll to position [536, 0]
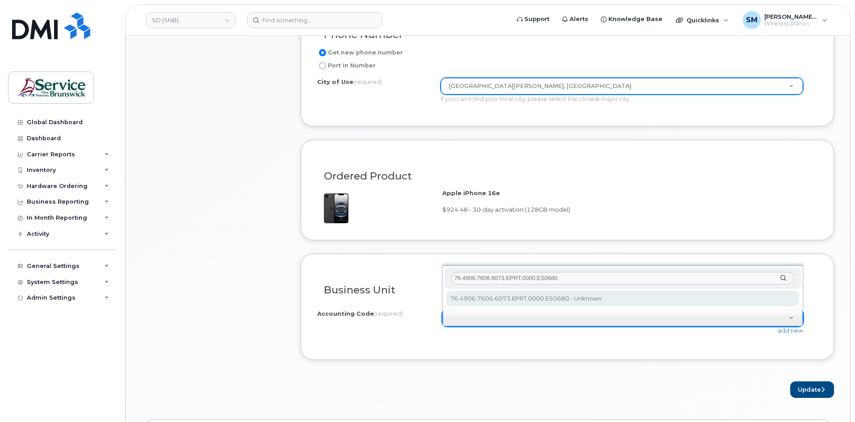
type input "76.4906.7606.6073.EPRT.0000.ES0680"
select select "76.4906.7606.6073.EPRT.0000.ES0680"
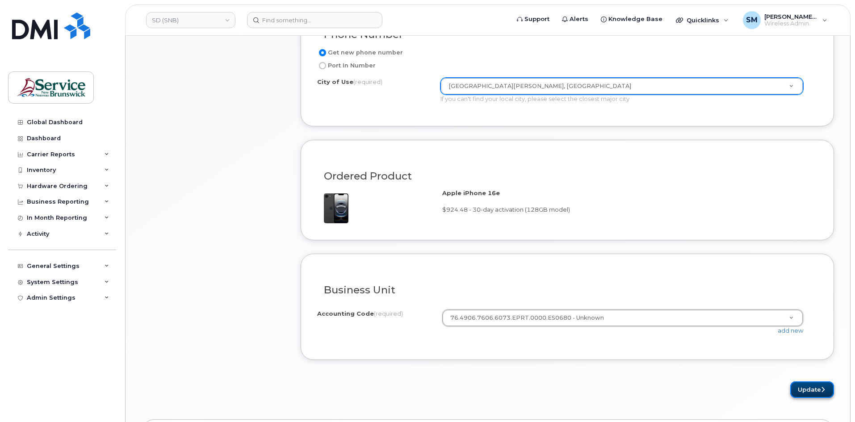
click at [821, 388] on icon "submit" at bounding box center [823, 390] width 4 height 6
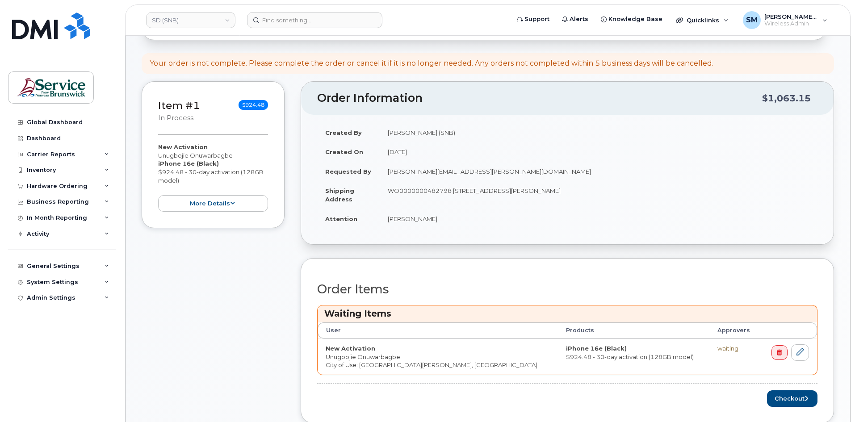
scroll to position [223, 0]
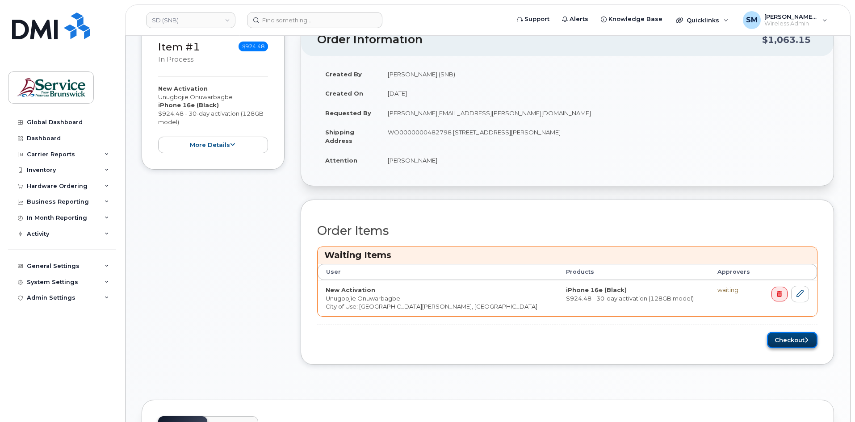
click at [790, 336] on button "Checkout" at bounding box center [792, 340] width 50 height 17
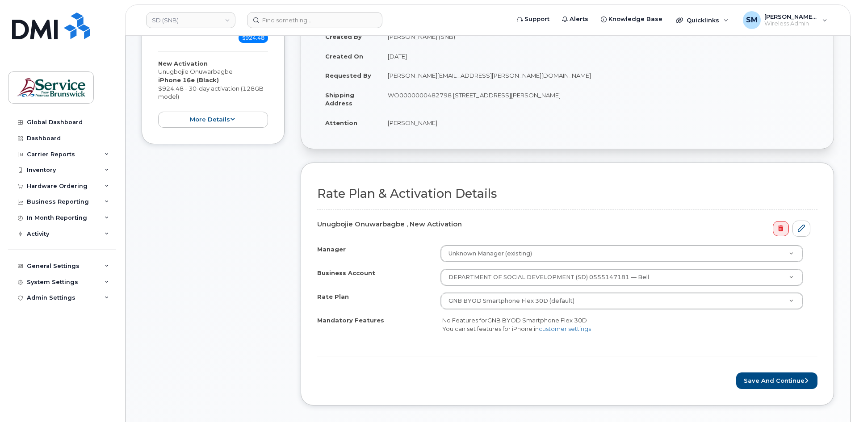
scroll to position [223, 0]
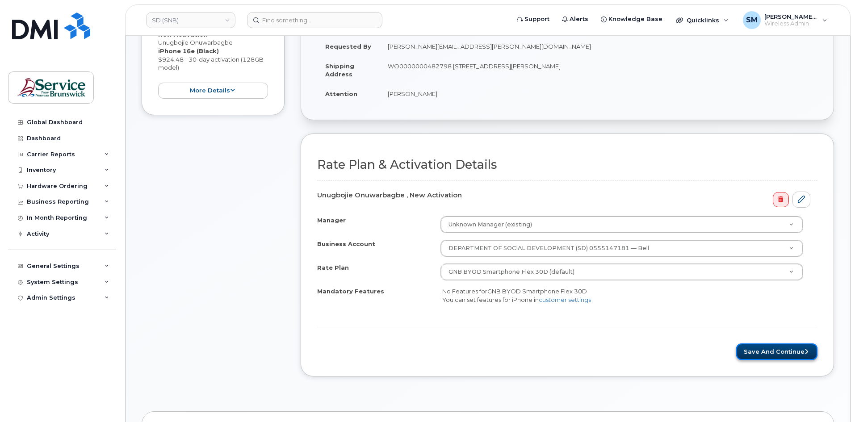
click at [781, 351] on button "Save and Continue" at bounding box center [776, 351] width 81 height 17
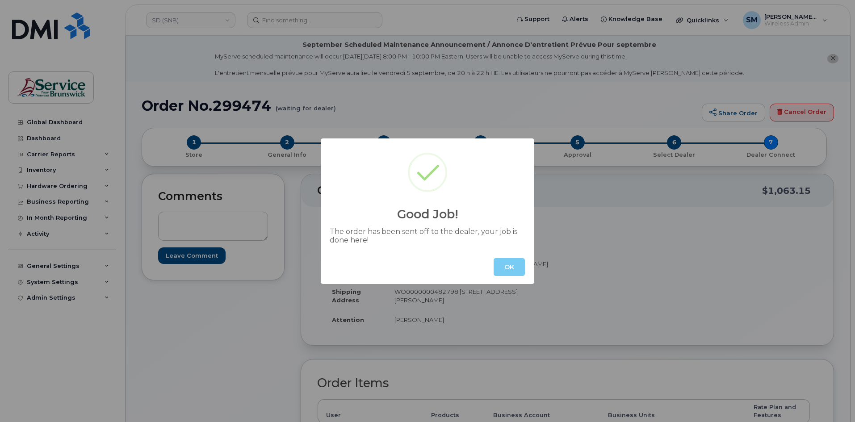
click at [510, 272] on button "OK" at bounding box center [508, 267] width 31 height 18
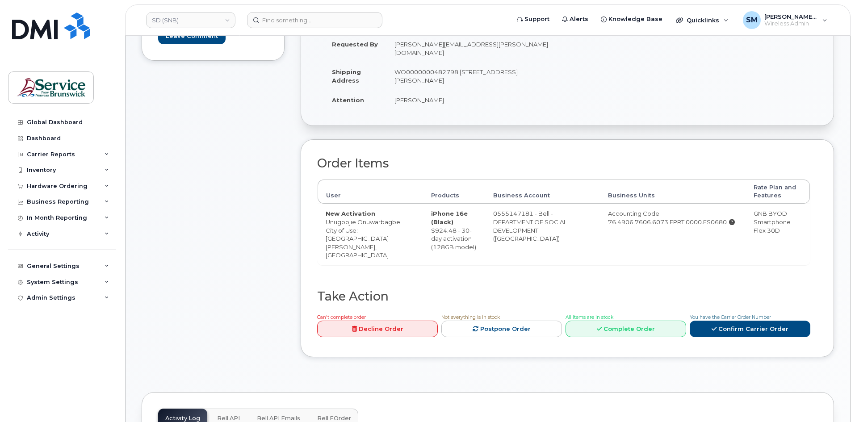
scroll to position [268, 0]
